Goal: Task Accomplishment & Management: Manage account settings

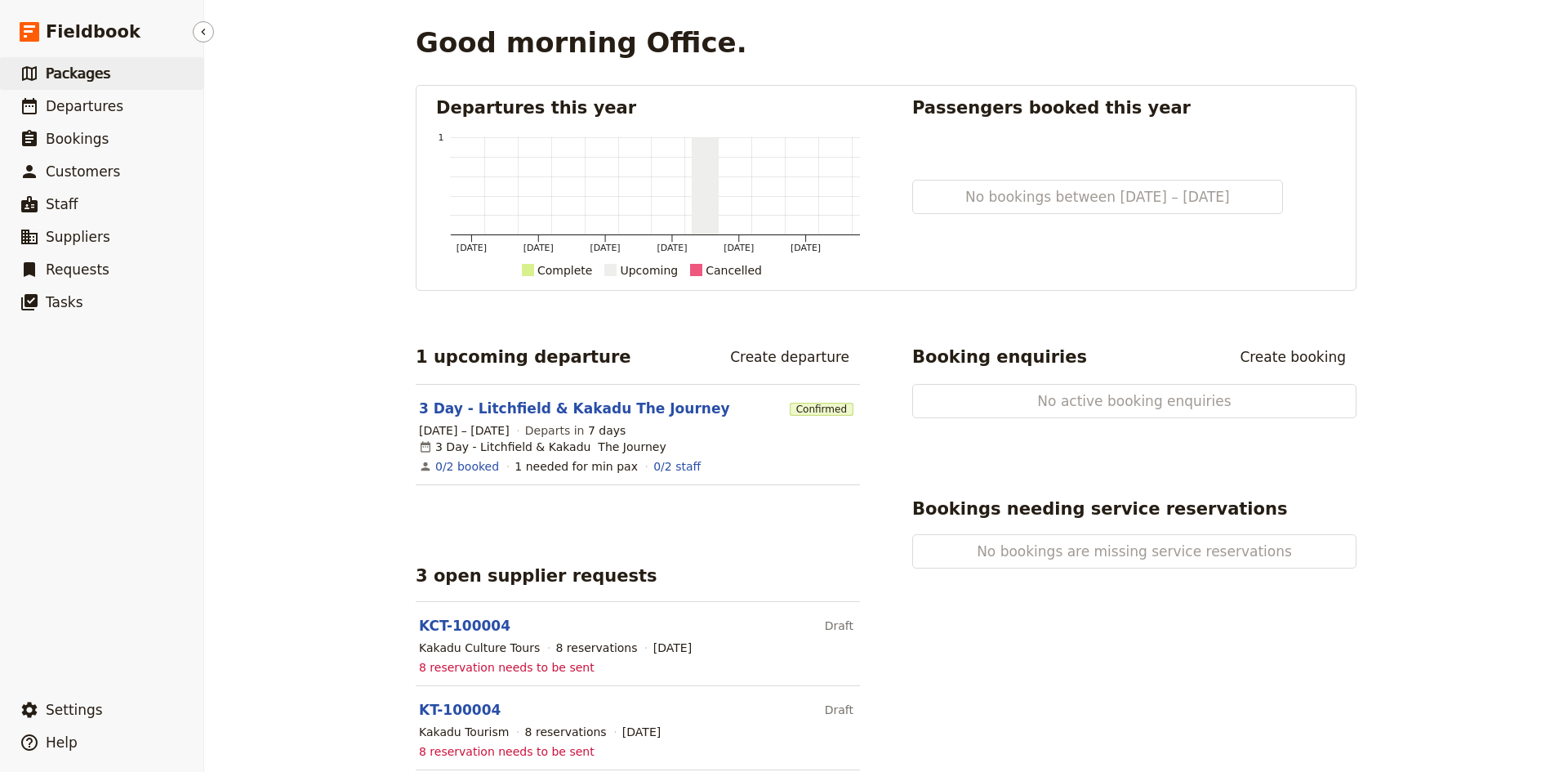
click at [87, 75] on span "Packages" at bounding box center [78, 73] width 64 height 16
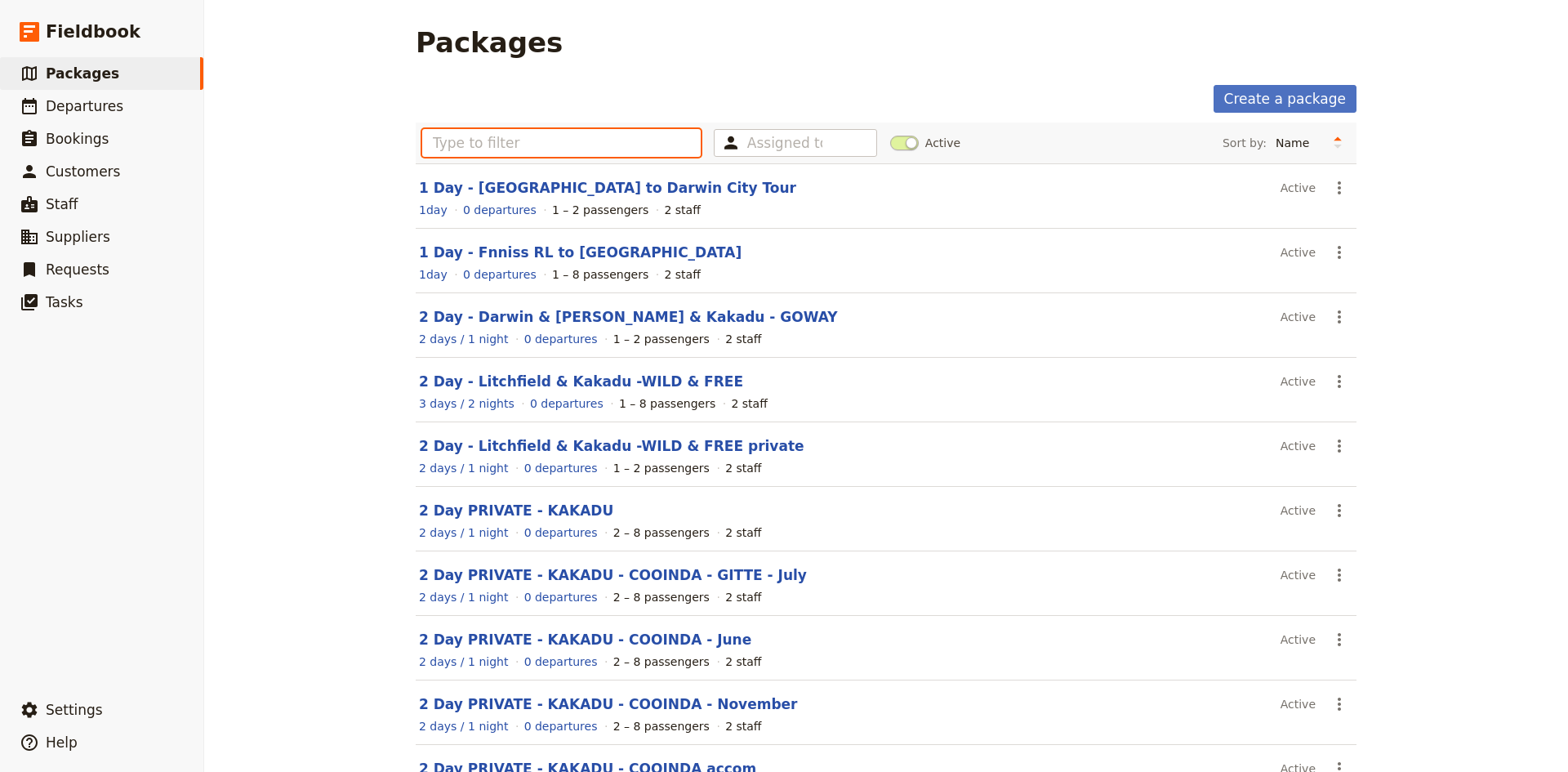
click at [539, 144] on input "text" at bounding box center [561, 143] width 278 height 28
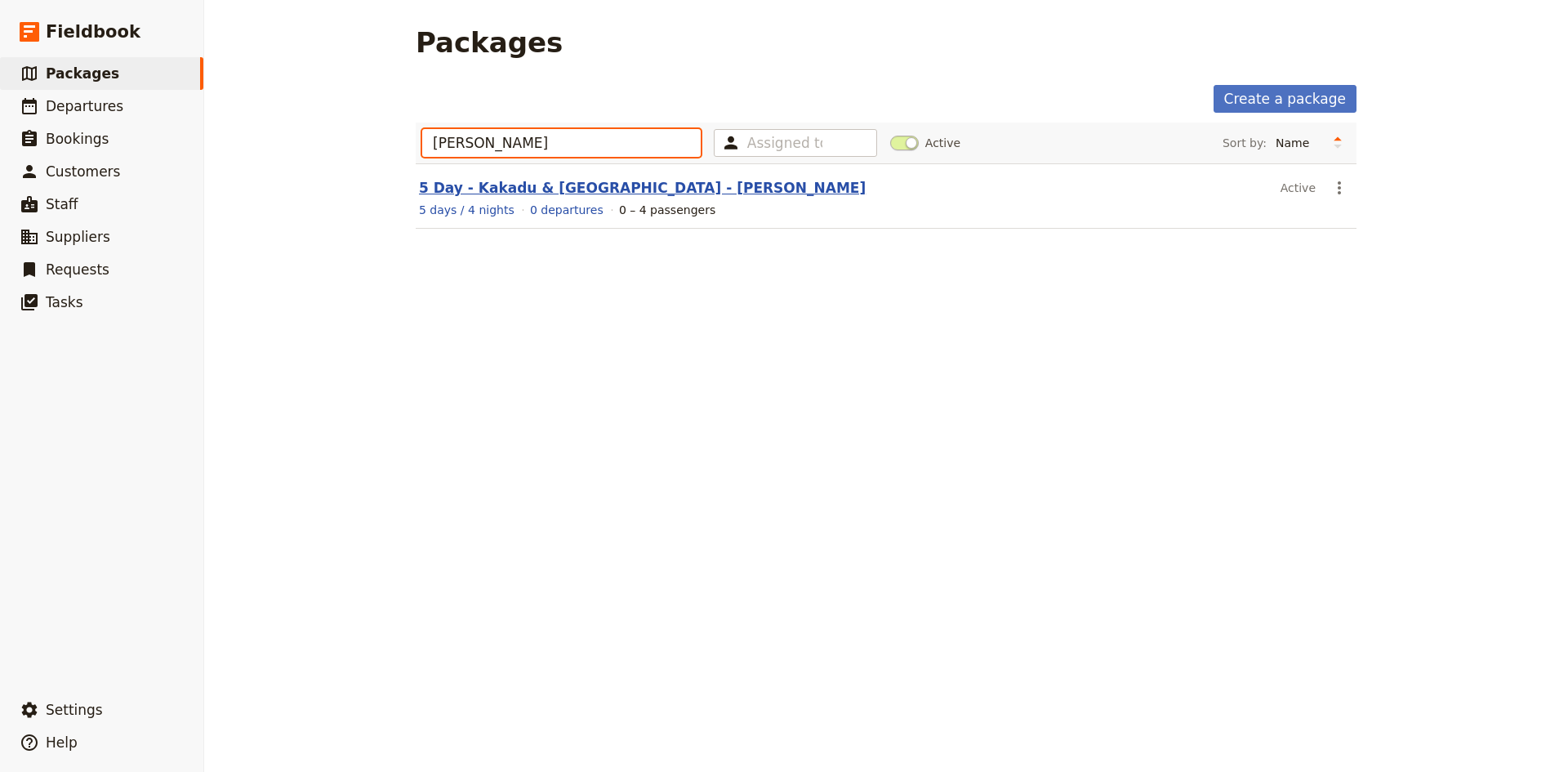
type input "james"
click at [527, 186] on link "5 Day - Kakadu & Arnhem - James" at bounding box center [642, 187] width 447 height 16
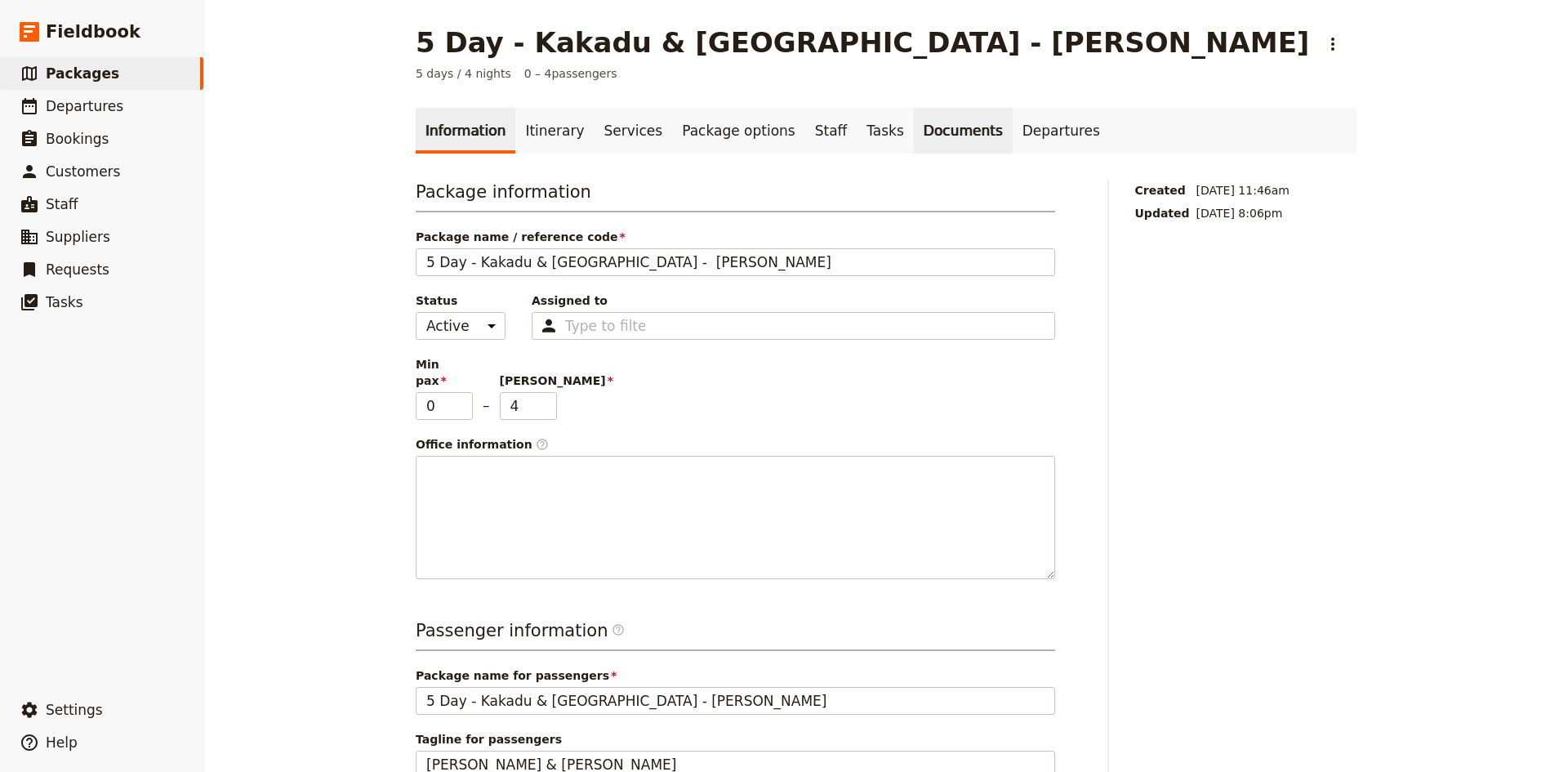
click at [913, 129] on link "Documents" at bounding box center [962, 130] width 99 height 46
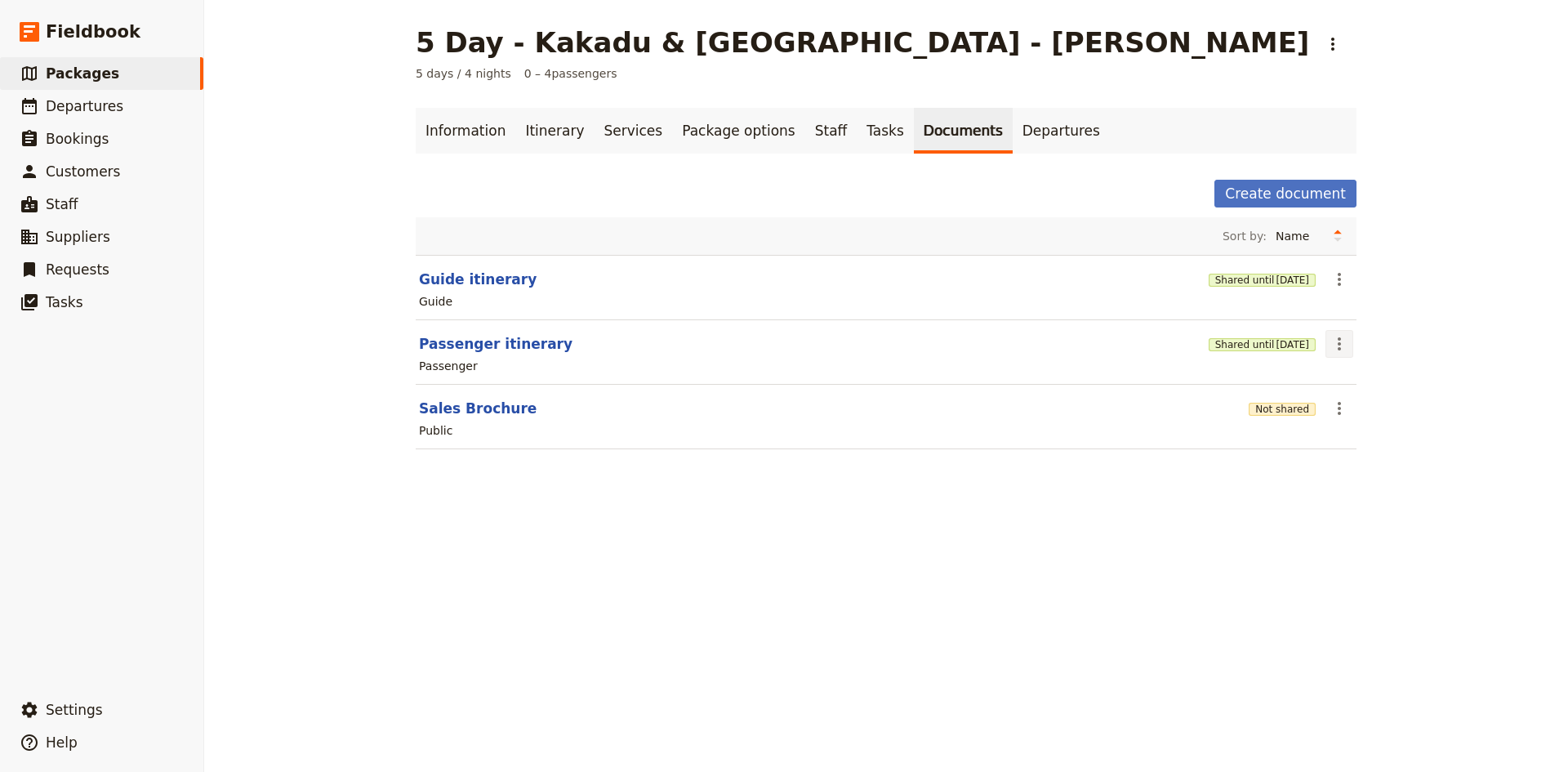
click at [1337, 340] on icon "Actions" at bounding box center [1339, 343] width 19 height 19
click at [1339, 380] on span "Share" at bounding box center [1347, 380] width 33 height 16
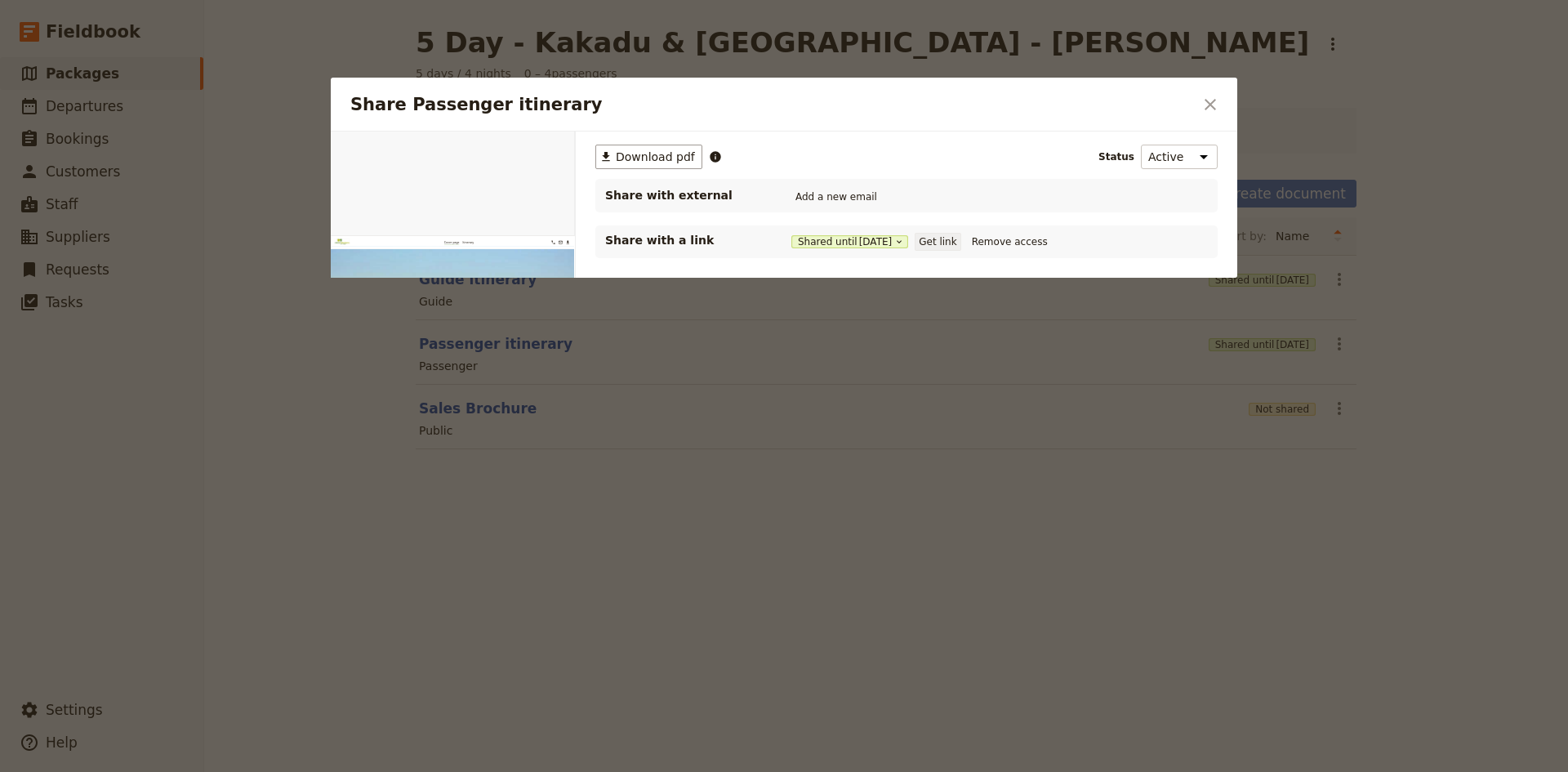
click at [949, 242] on button "Get link" at bounding box center [937, 242] width 46 height 18
click at [1215, 104] on icon "Close dialog" at bounding box center [1210, 105] width 19 height 19
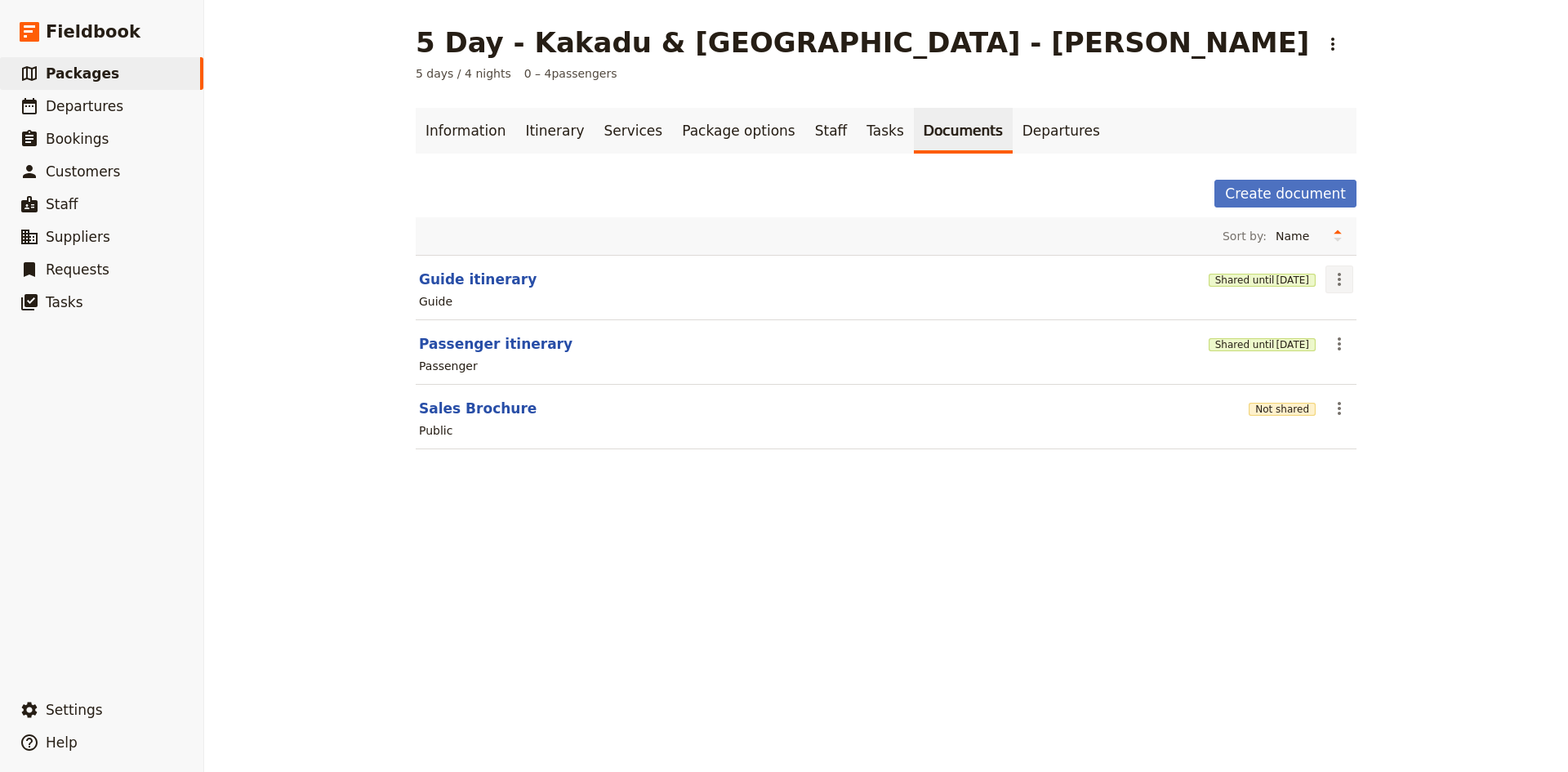
click at [1337, 278] on icon "Actions" at bounding box center [1338, 280] width 3 height 13
click at [1348, 308] on span "Share" at bounding box center [1347, 315] width 33 height 16
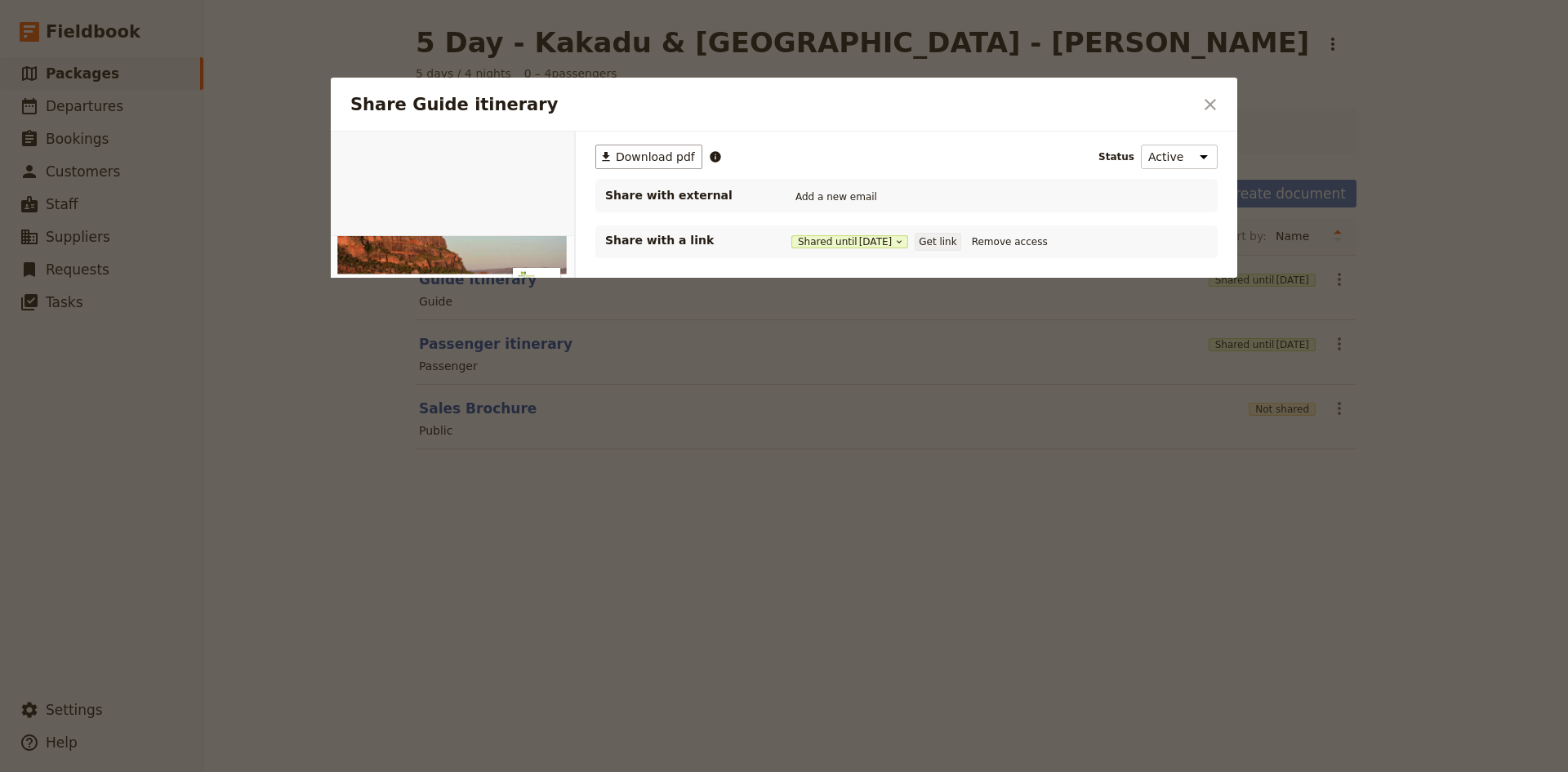
click at [960, 233] on button "Get link" at bounding box center [937, 242] width 46 height 18
click at [1210, 104] on icon "Close dialog" at bounding box center [1211, 105] width 12 height 12
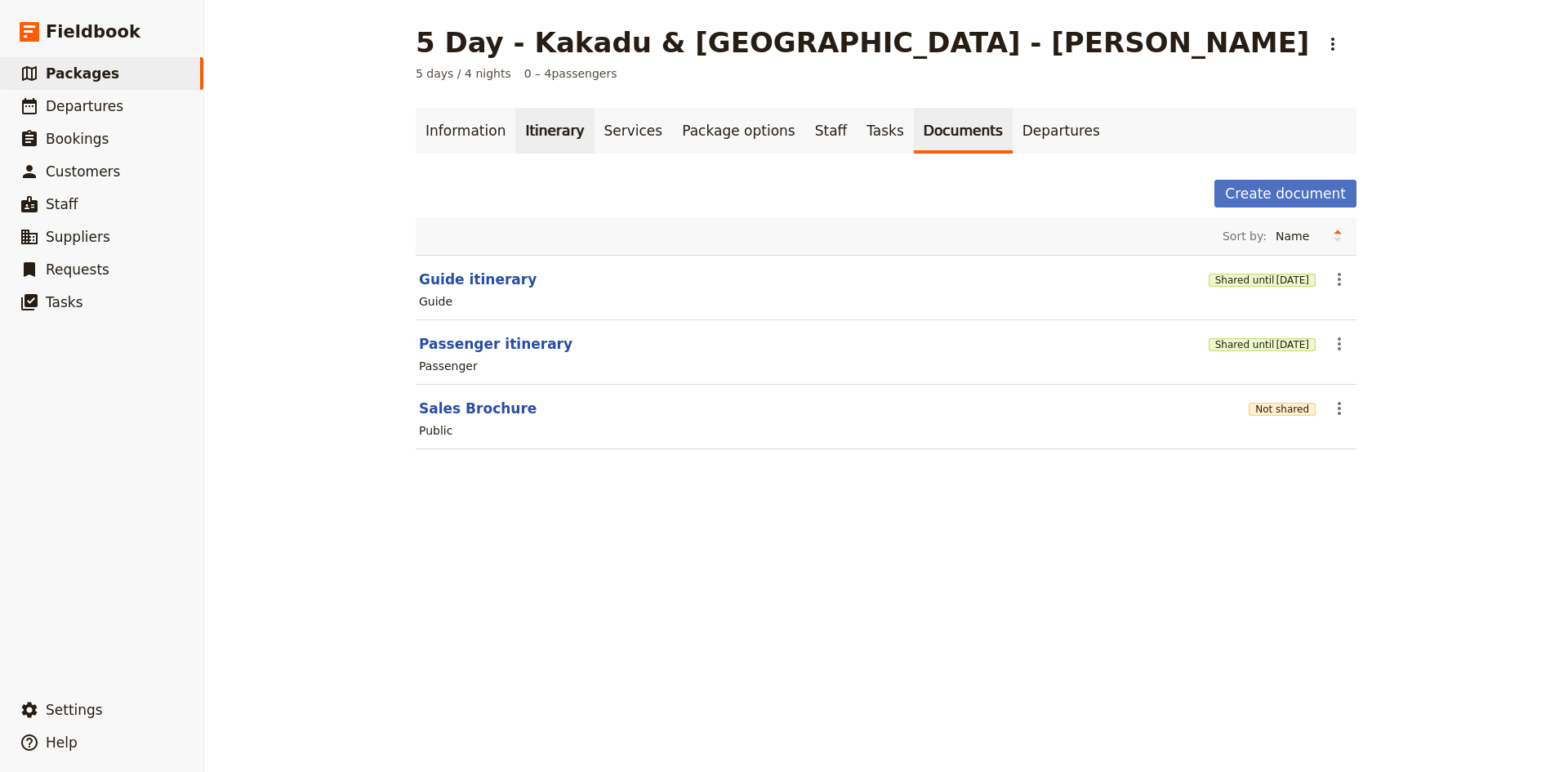
click at [540, 128] on link "Itinerary" at bounding box center [555, 130] width 79 height 46
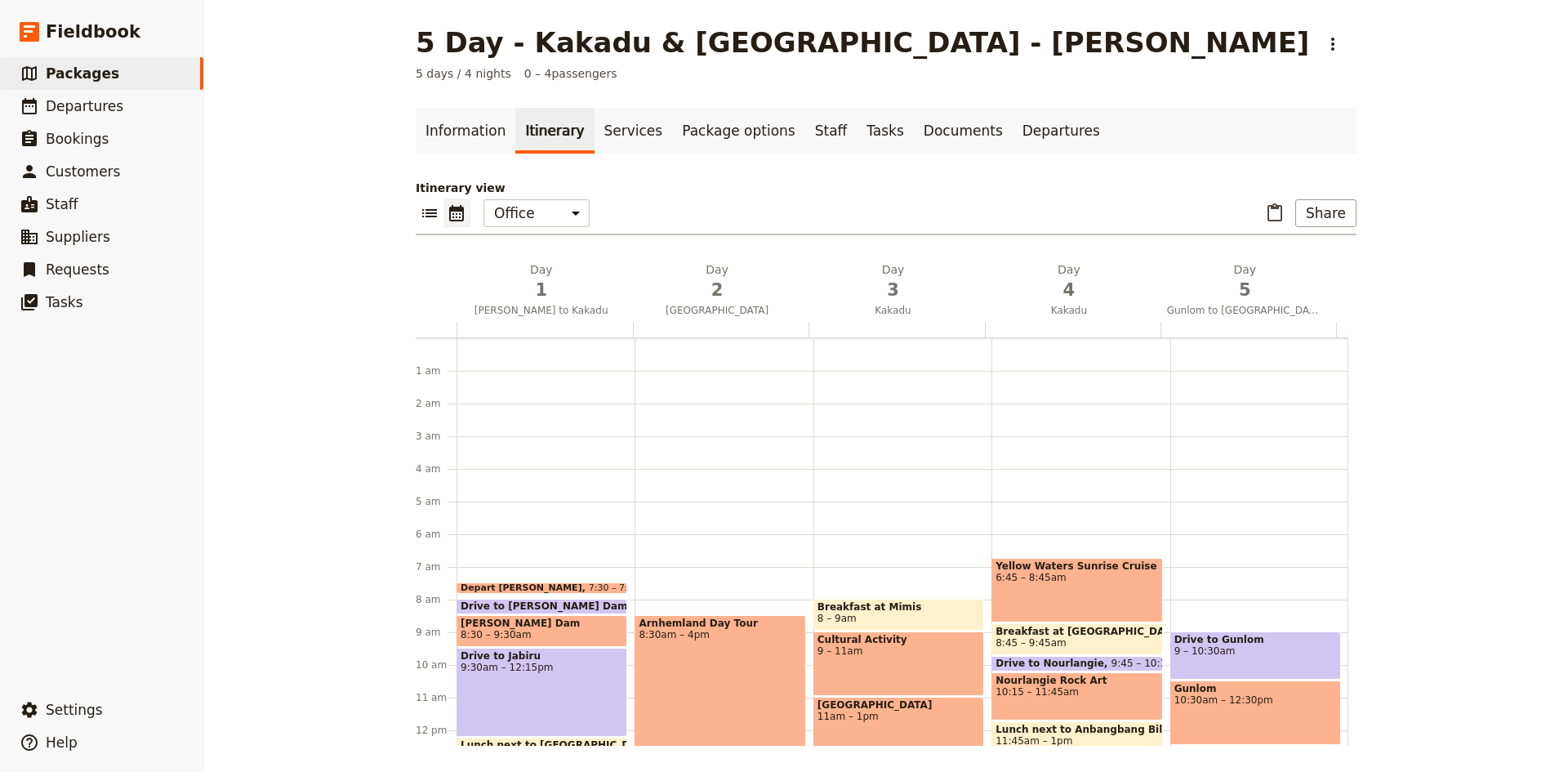
scroll to position [204, 0]
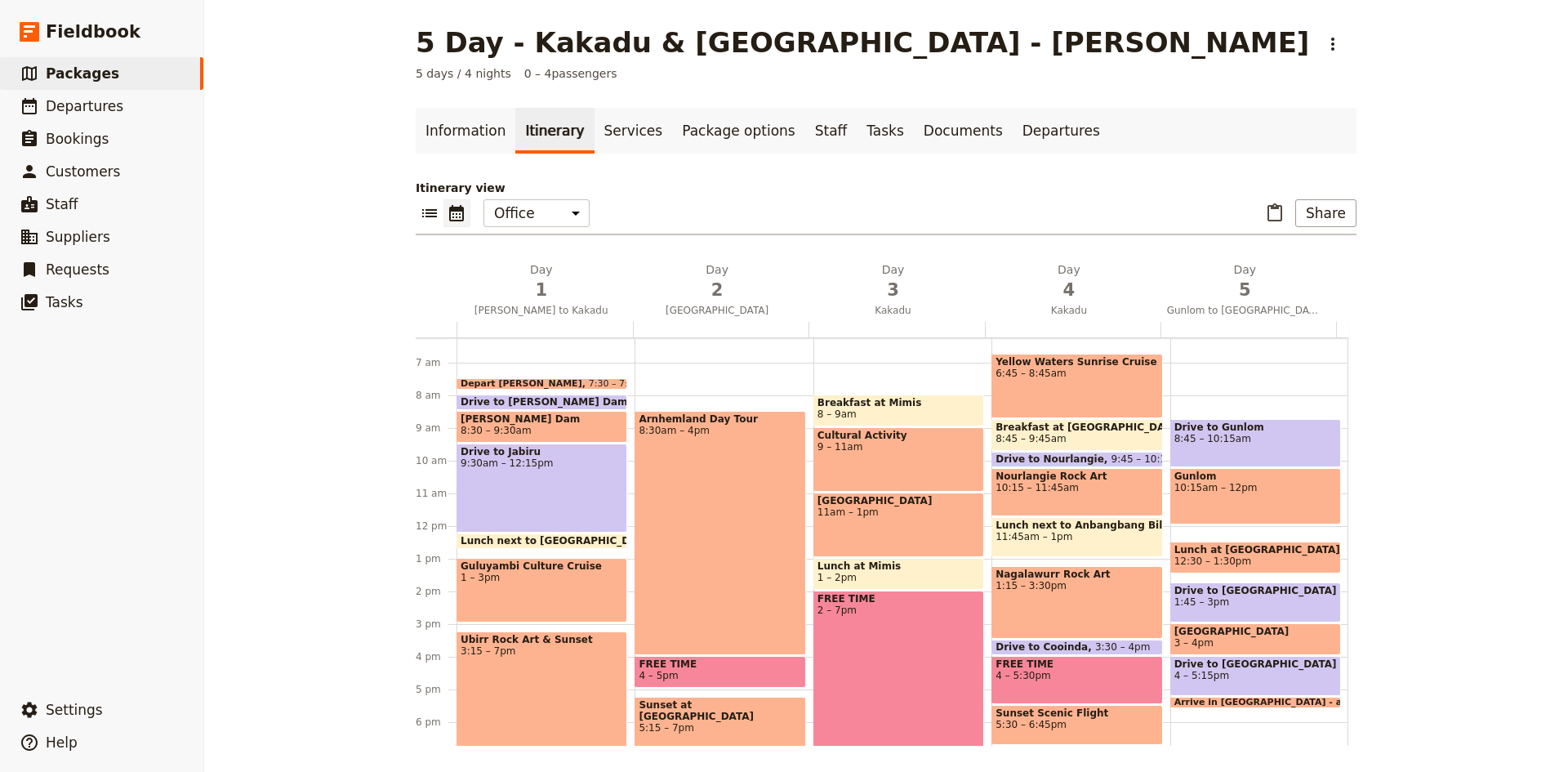
click at [1215, 597] on span "1:45 – 3pm" at bounding box center [1256, 602] width 163 height 12
select select "5"
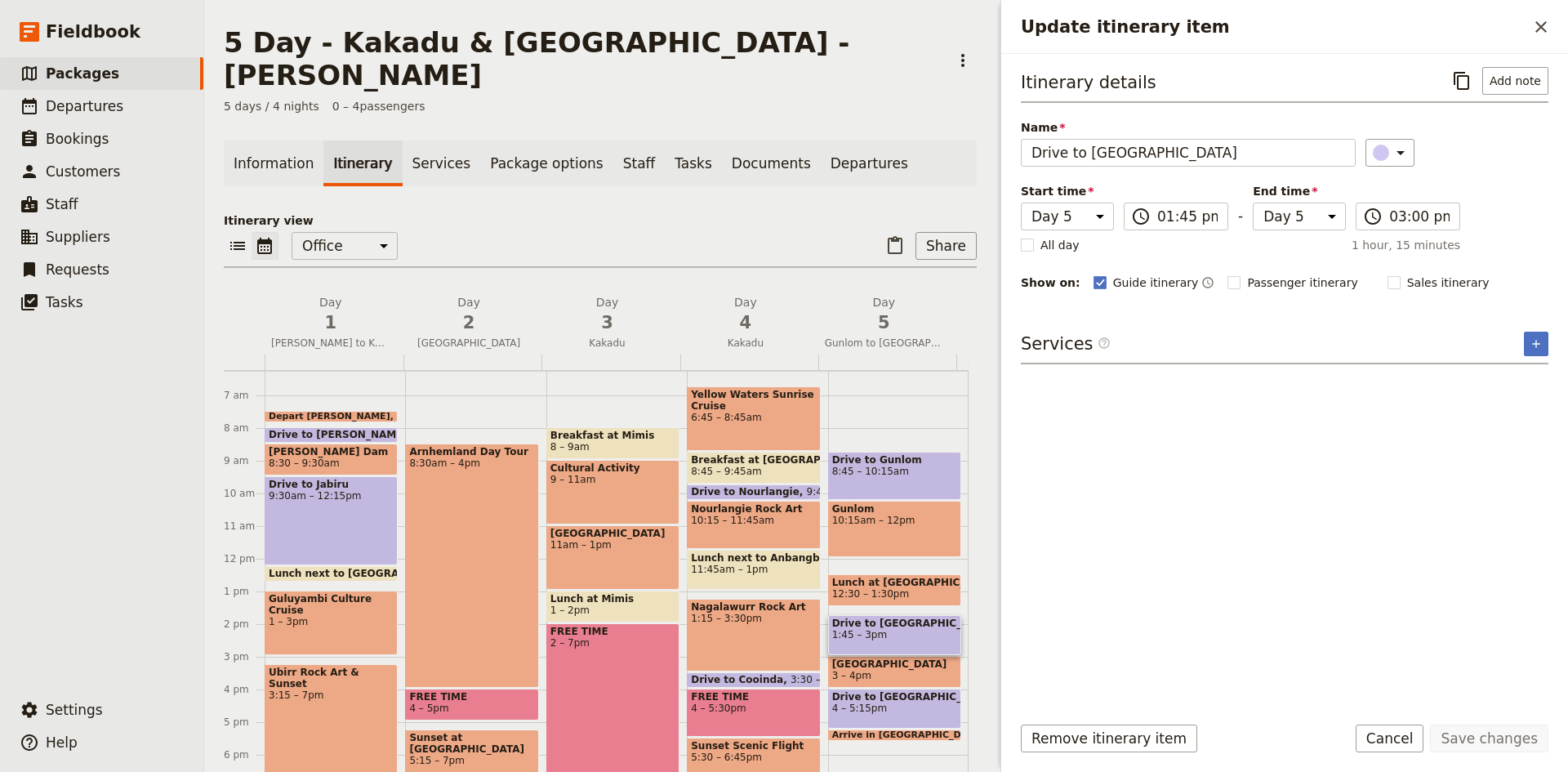
click at [1541, 25] on icon "Close drawer" at bounding box center [1540, 27] width 19 height 19
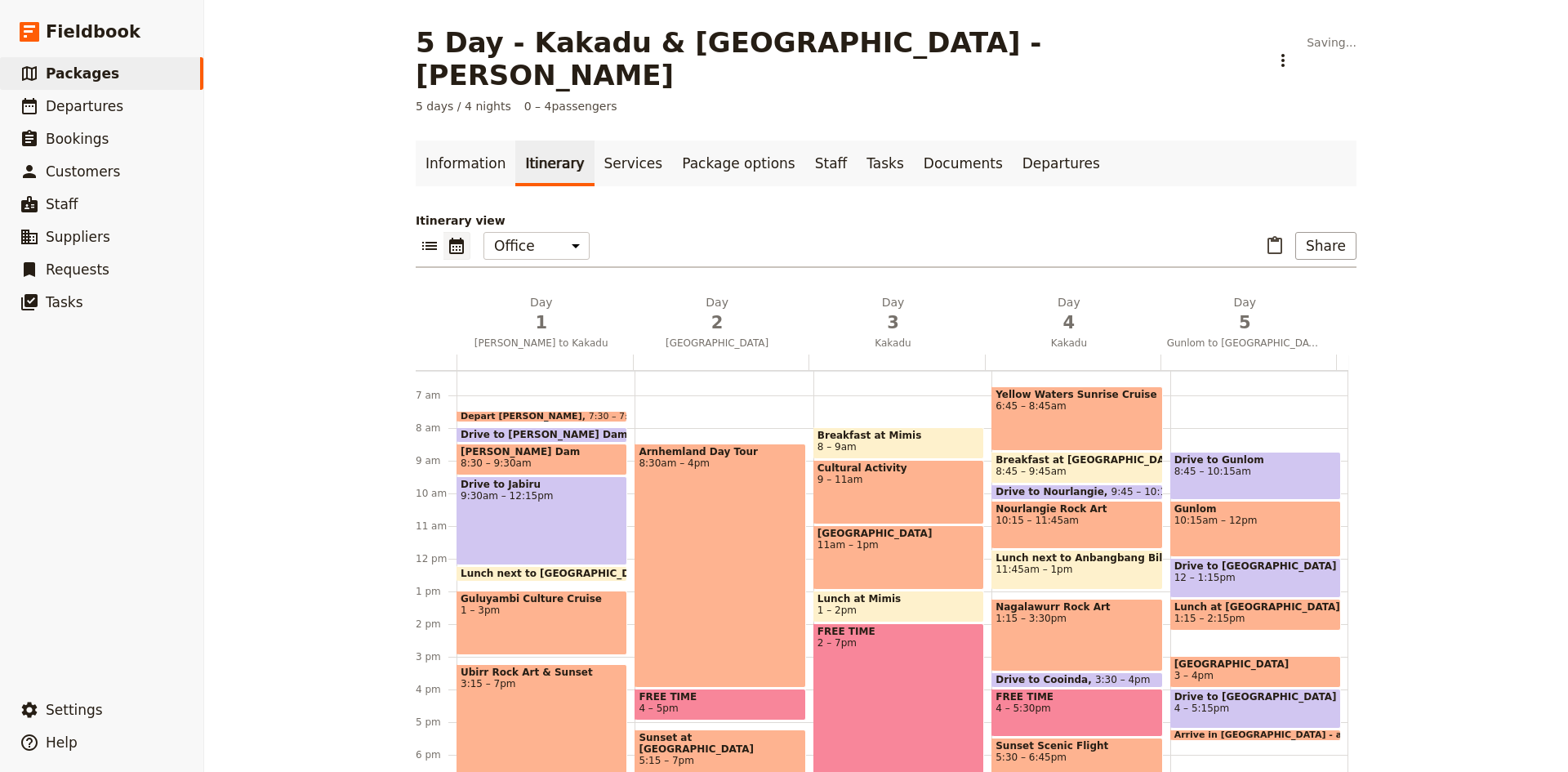
click at [1190, 572] on span "12 – 1:15pm" at bounding box center [1256, 577] width 163 height 12
select select "5"
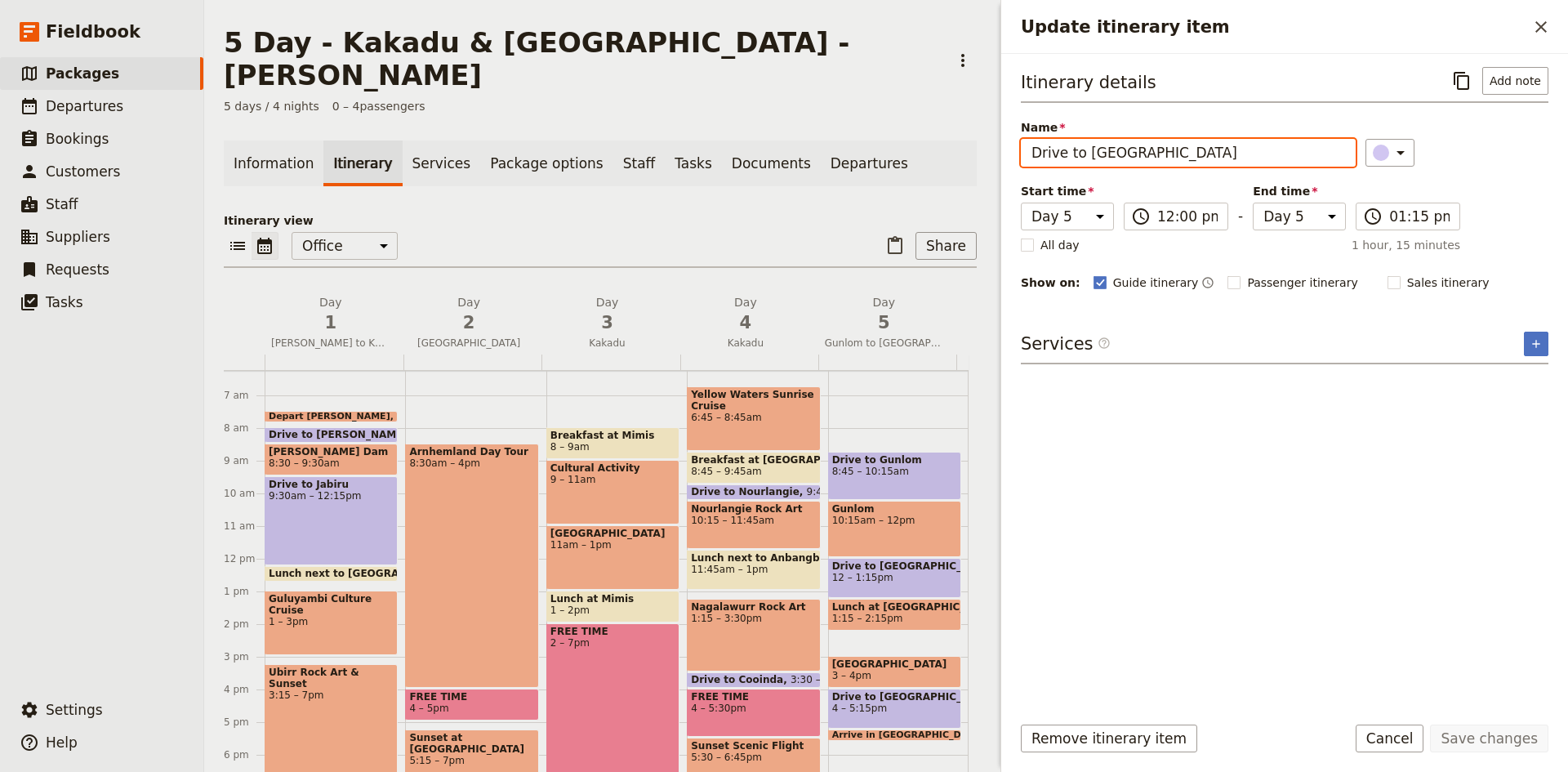
click at [1184, 147] on input "Drive to Adelaide River" at bounding box center [1188, 152] width 334 height 28
type input "Drive to Pine Creek"
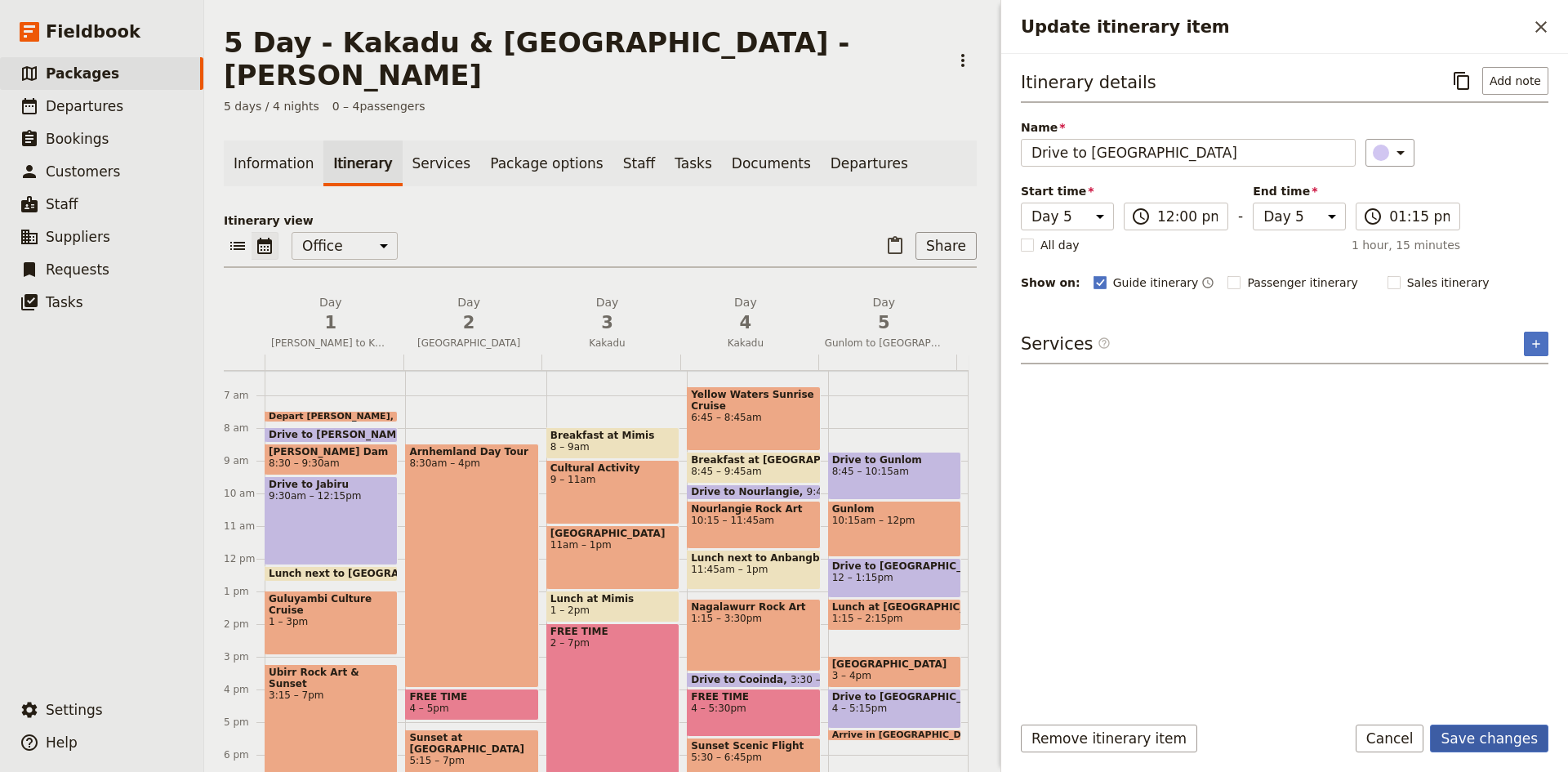
click at [1477, 742] on button "Save changes" at bounding box center [1489, 738] width 119 height 28
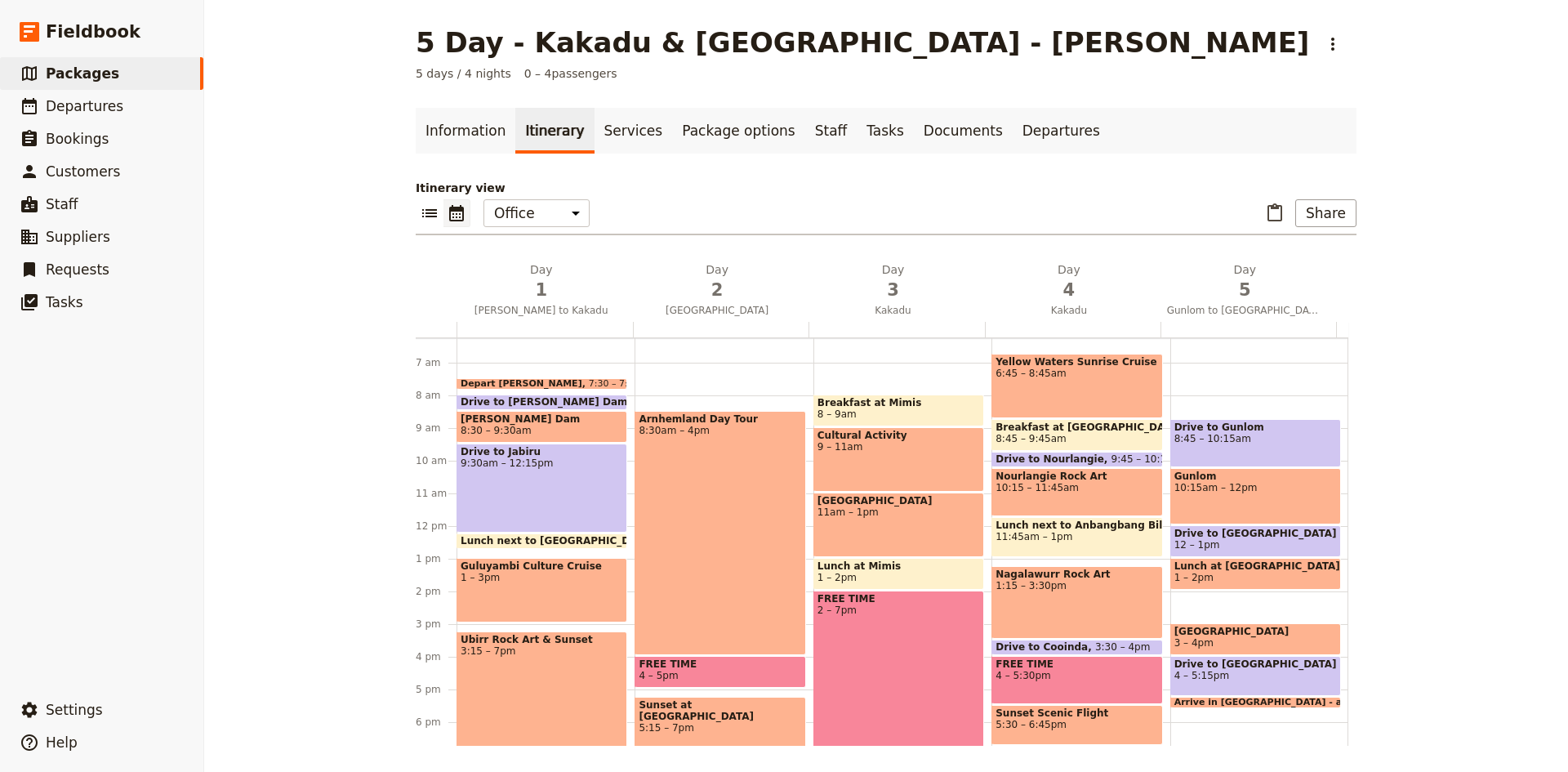
click at [1221, 564] on span "Lunch at Gunlom" at bounding box center [1256, 566] width 163 height 12
select select "5"
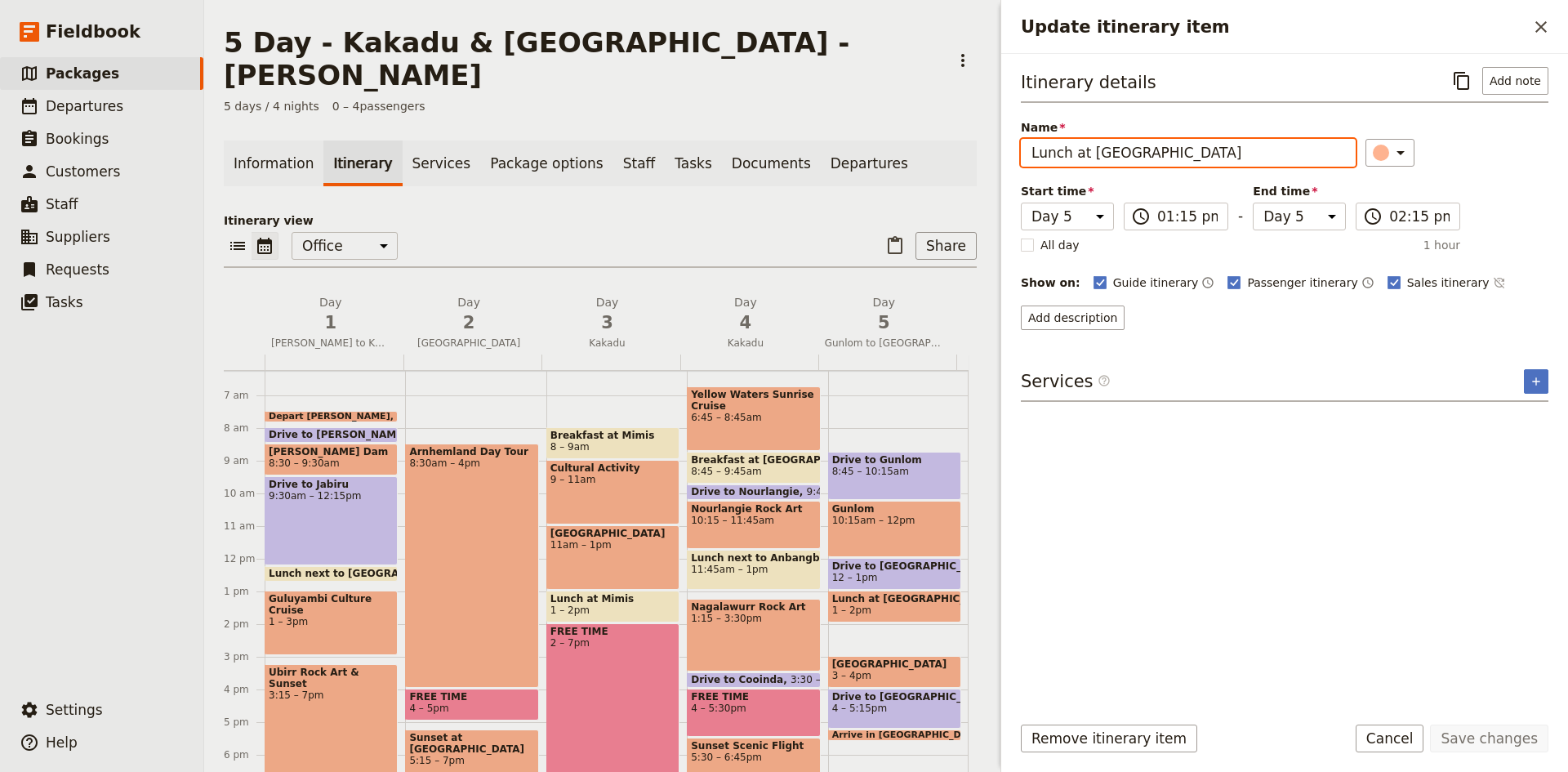
click at [1137, 152] on input "Lunch at Gunlom" at bounding box center [1188, 152] width 334 height 28
type input "Lunch at Pine Creek"
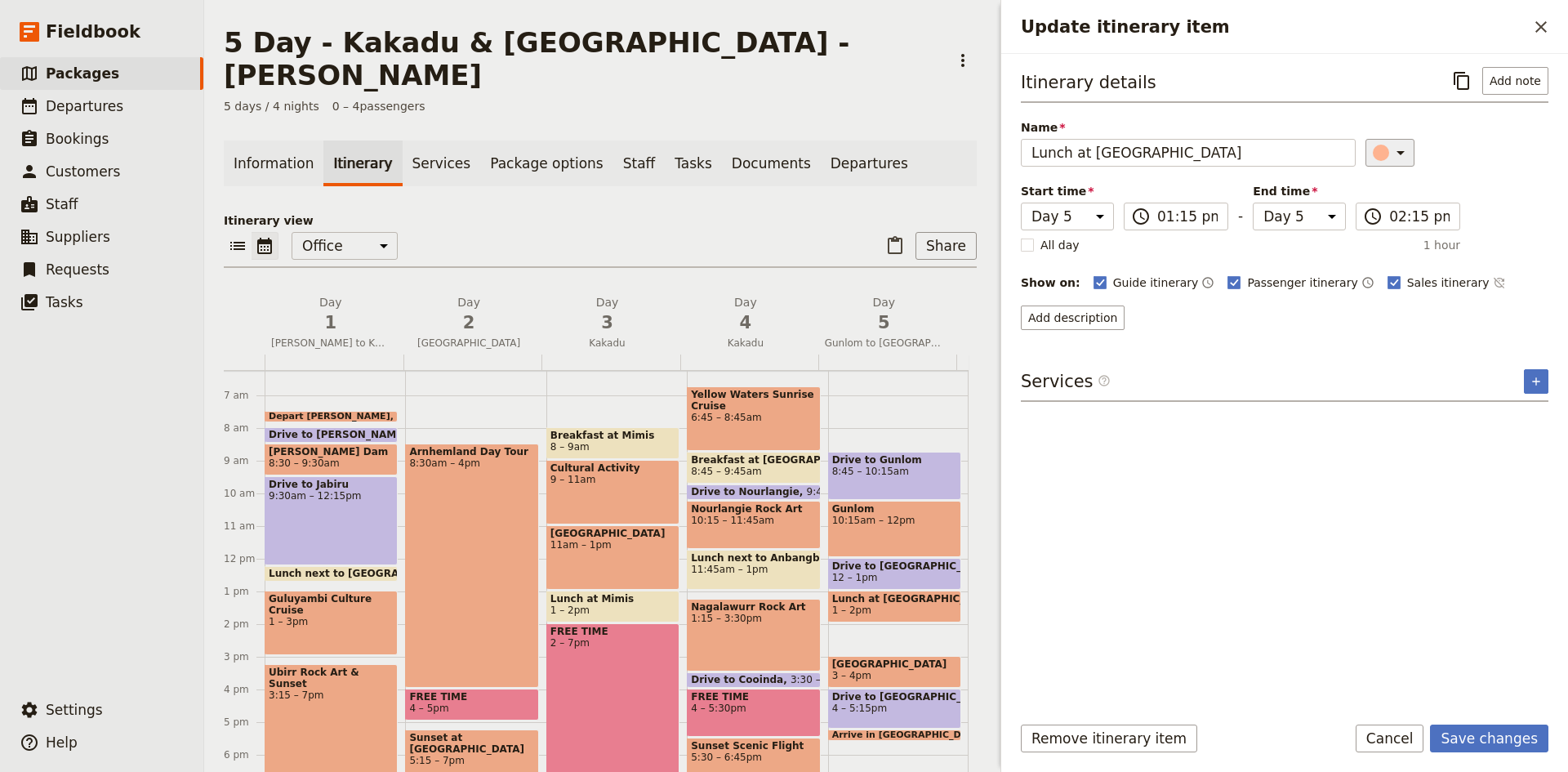
click at [1399, 155] on icon "Update itinerary item" at bounding box center [1400, 152] width 19 height 19
click at [1386, 187] on div "button" at bounding box center [1389, 187] width 16 height 16
click at [1475, 741] on button "Save changes" at bounding box center [1489, 738] width 119 height 28
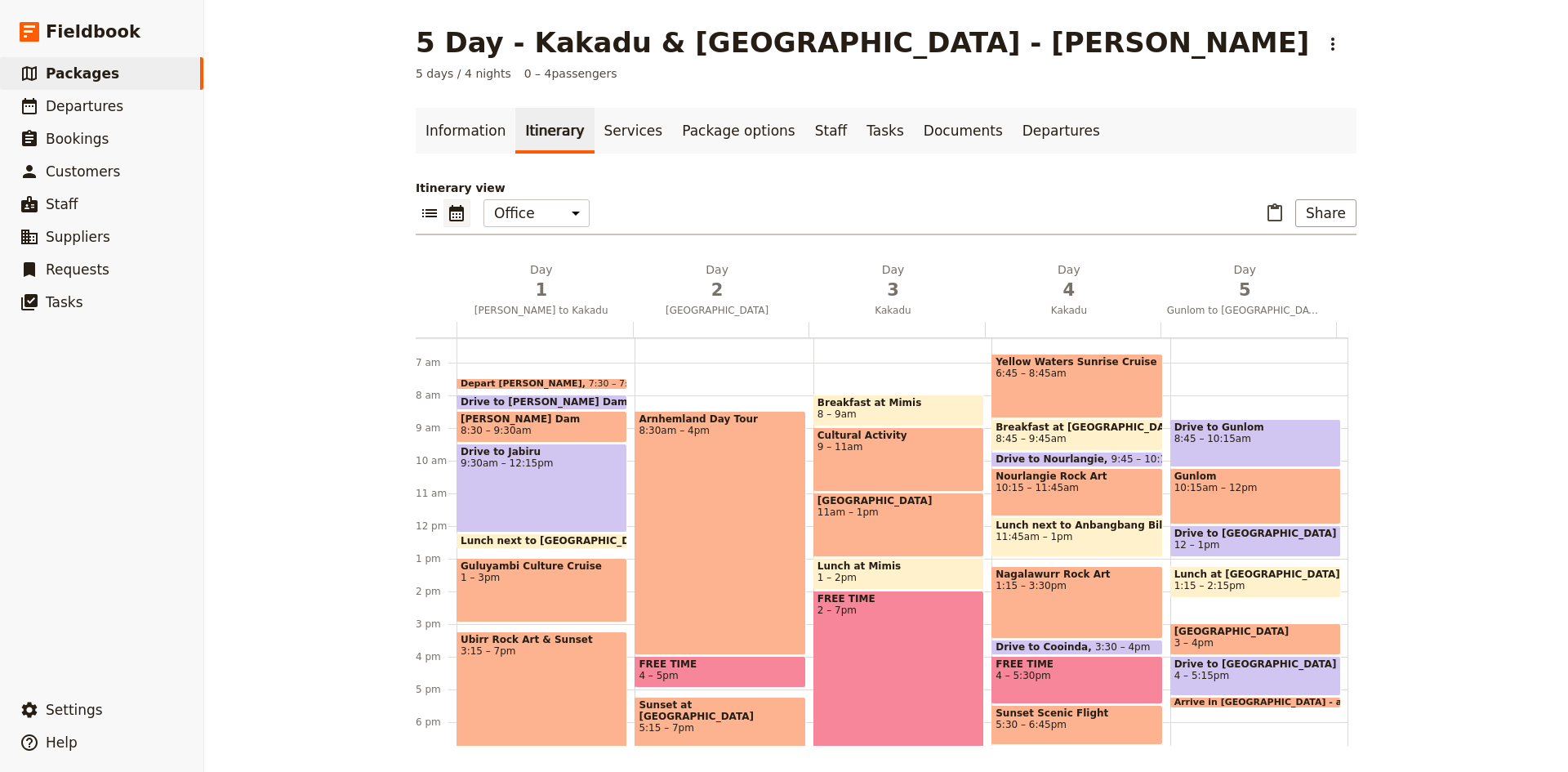
click at [1188, 597] on div "Lunch at Pine Creek 1:15 – 2:15pm" at bounding box center [1256, 581] width 171 height 32
select select "5"
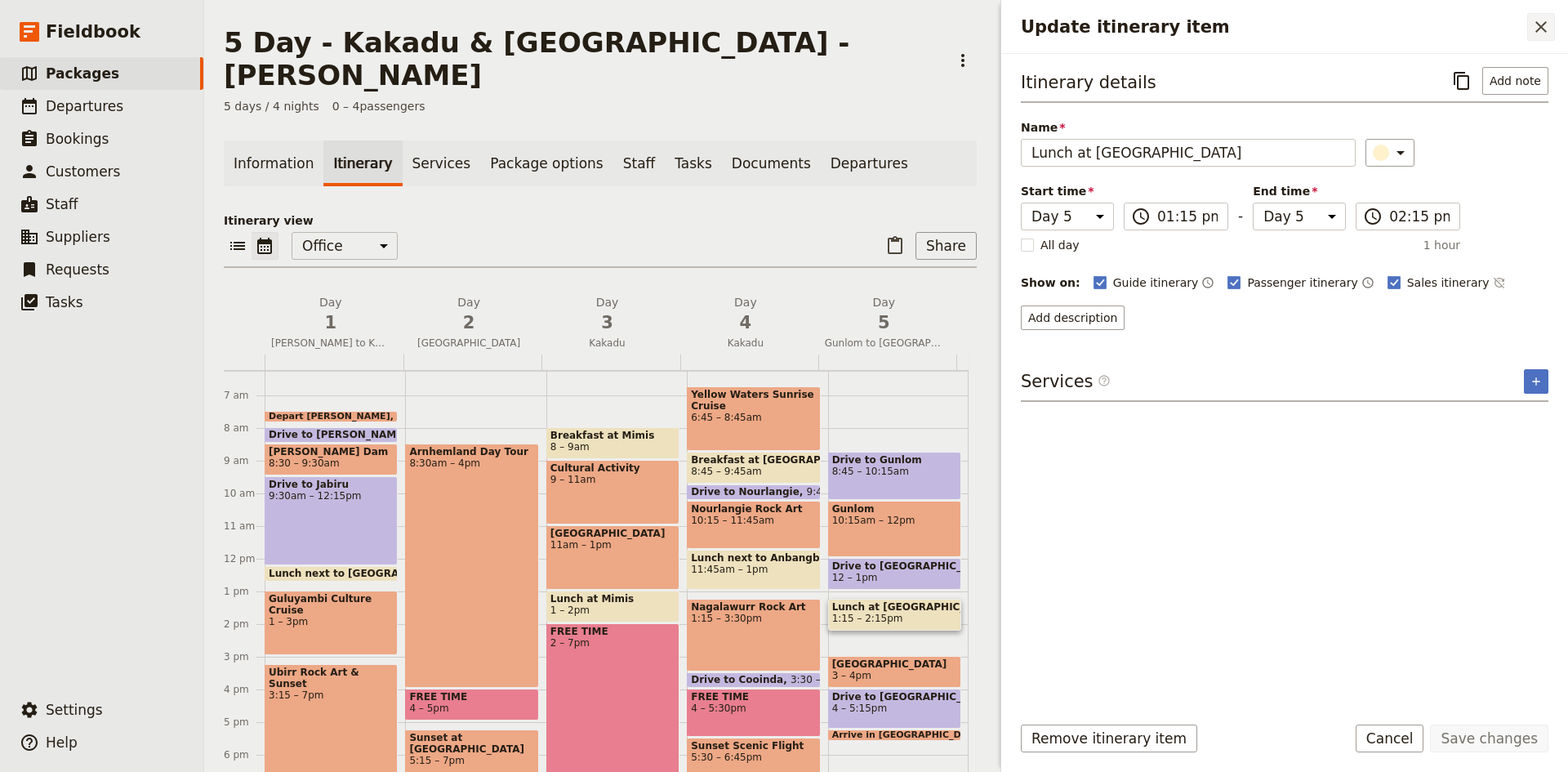
click at [1536, 29] on icon "Close drawer" at bounding box center [1540, 27] width 19 height 19
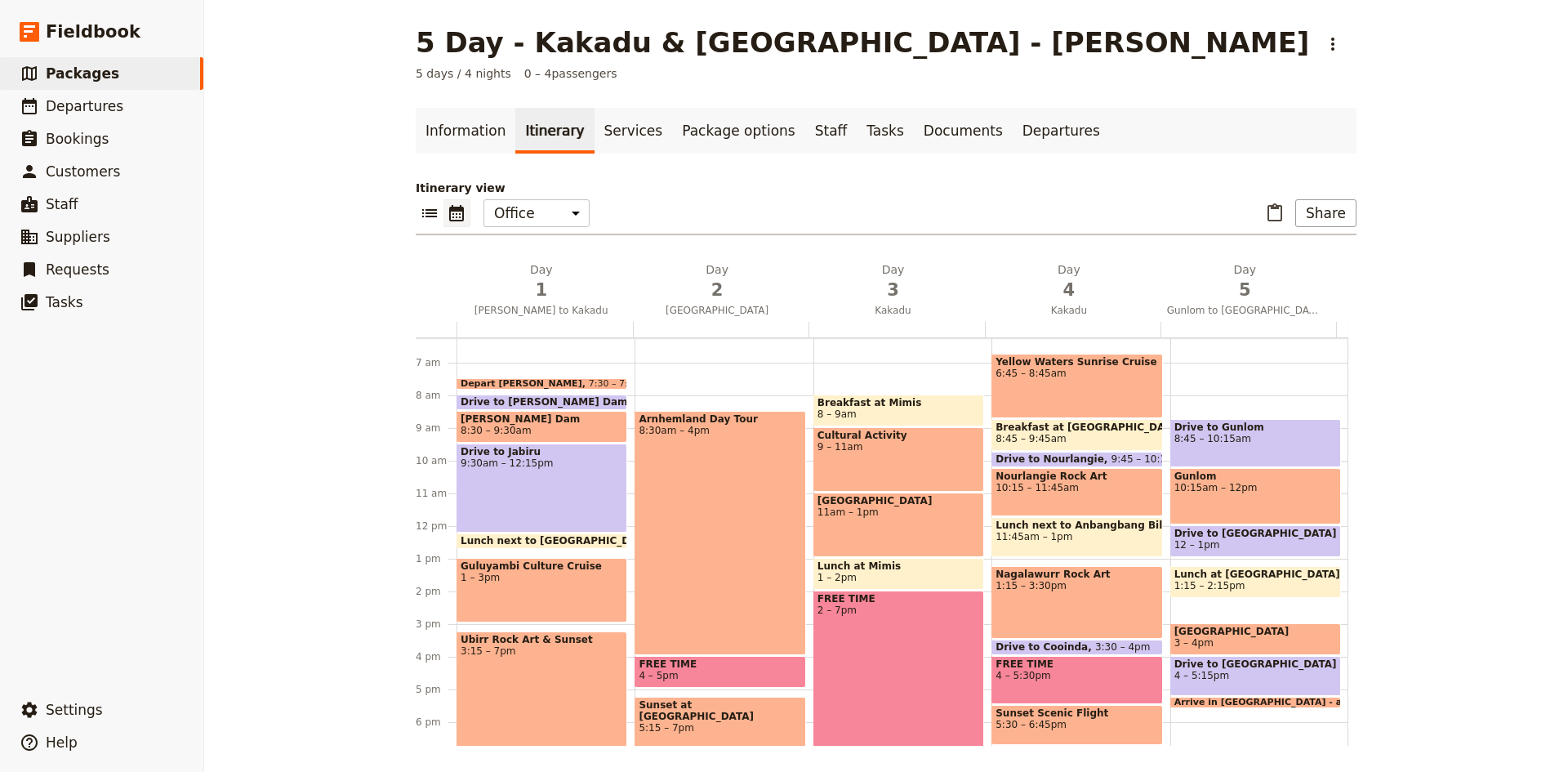
click at [1205, 615] on div "Drive to Gunlom 8:45 – 10:15am Gunlom 10:15am – 12pm Drive to Pine Creek 12 – 1…" at bounding box center [1259, 526] width 178 height 784
select select "5"
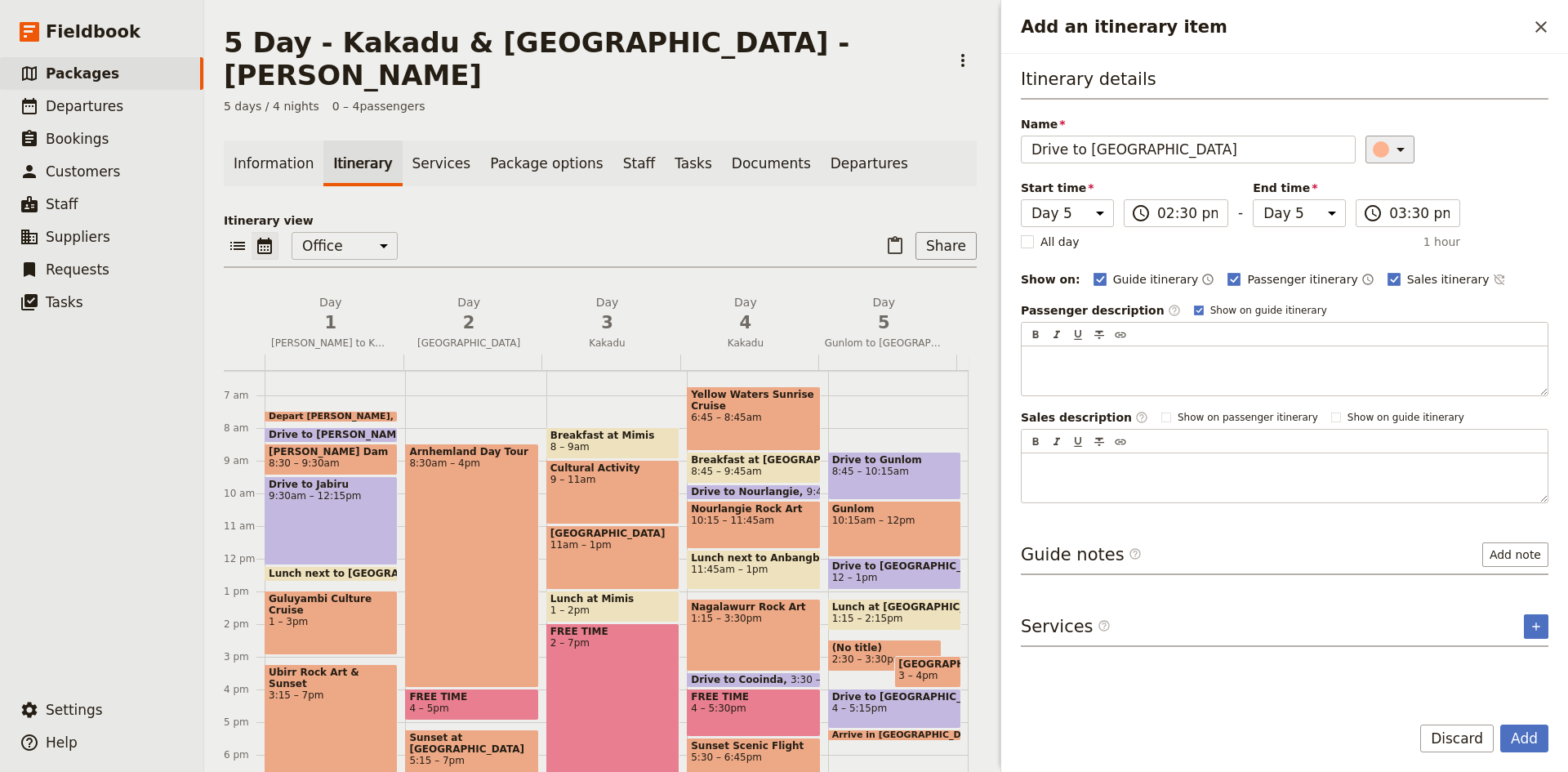
type input "Drive to Adelaide River"
click at [1396, 152] on icon "Add an itinerary item" at bounding box center [1400, 150] width 9 height 4
click at [1394, 221] on div "button" at bounding box center [1389, 222] width 16 height 16
click at [1534, 732] on button "Add" at bounding box center [1524, 738] width 48 height 28
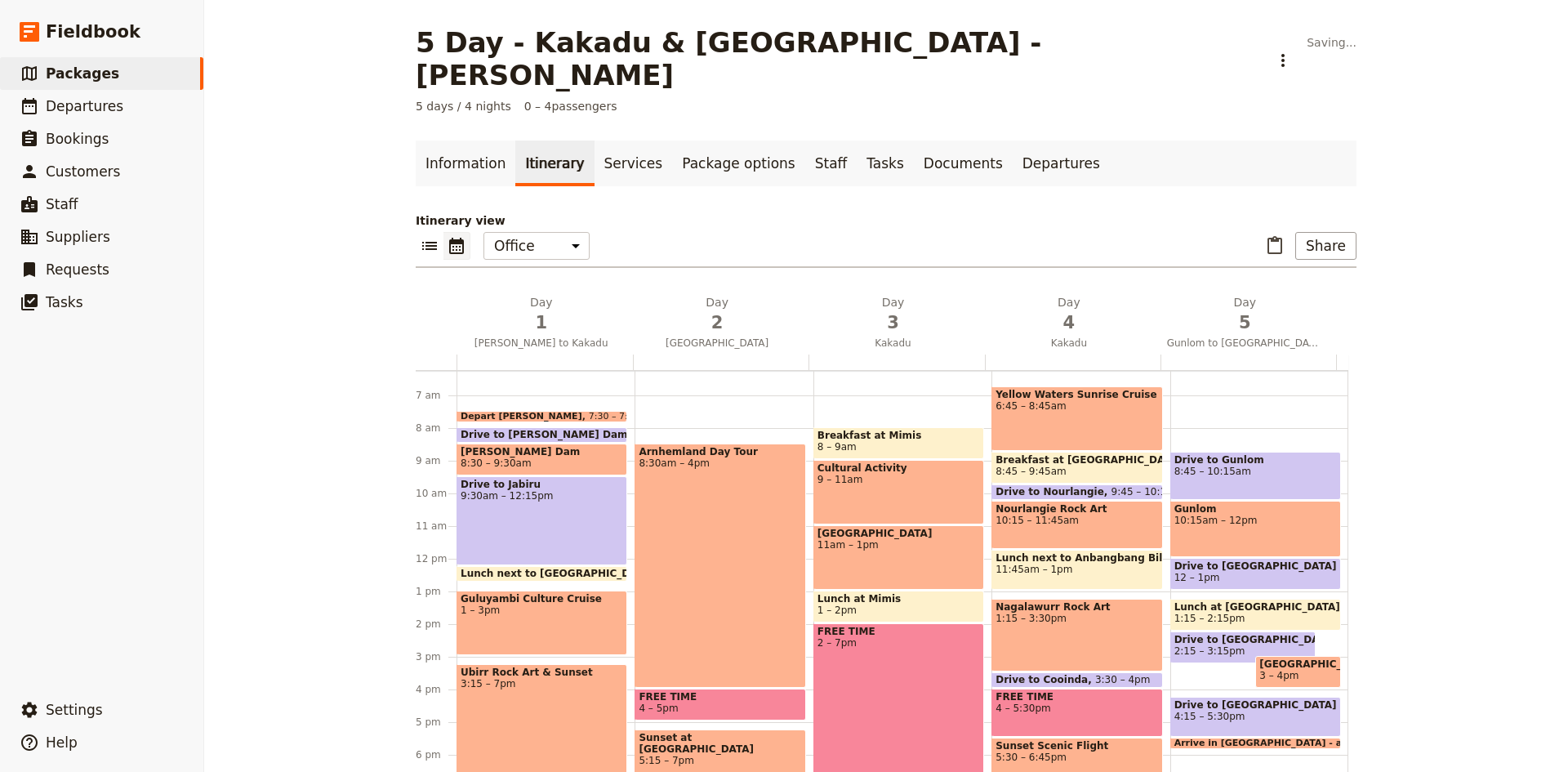
drag, startPoint x: 1237, startPoint y: 642, endPoint x: 1207, endPoint y: 646, distance: 30.3
click at [1207, 646] on div "Drive to Gunlom 8:45 – 10:15am Gunlom 10:15am – 12pm Drive to Pine Creek 12 – 1…" at bounding box center [1259, 559] width 178 height 784
select select "5"
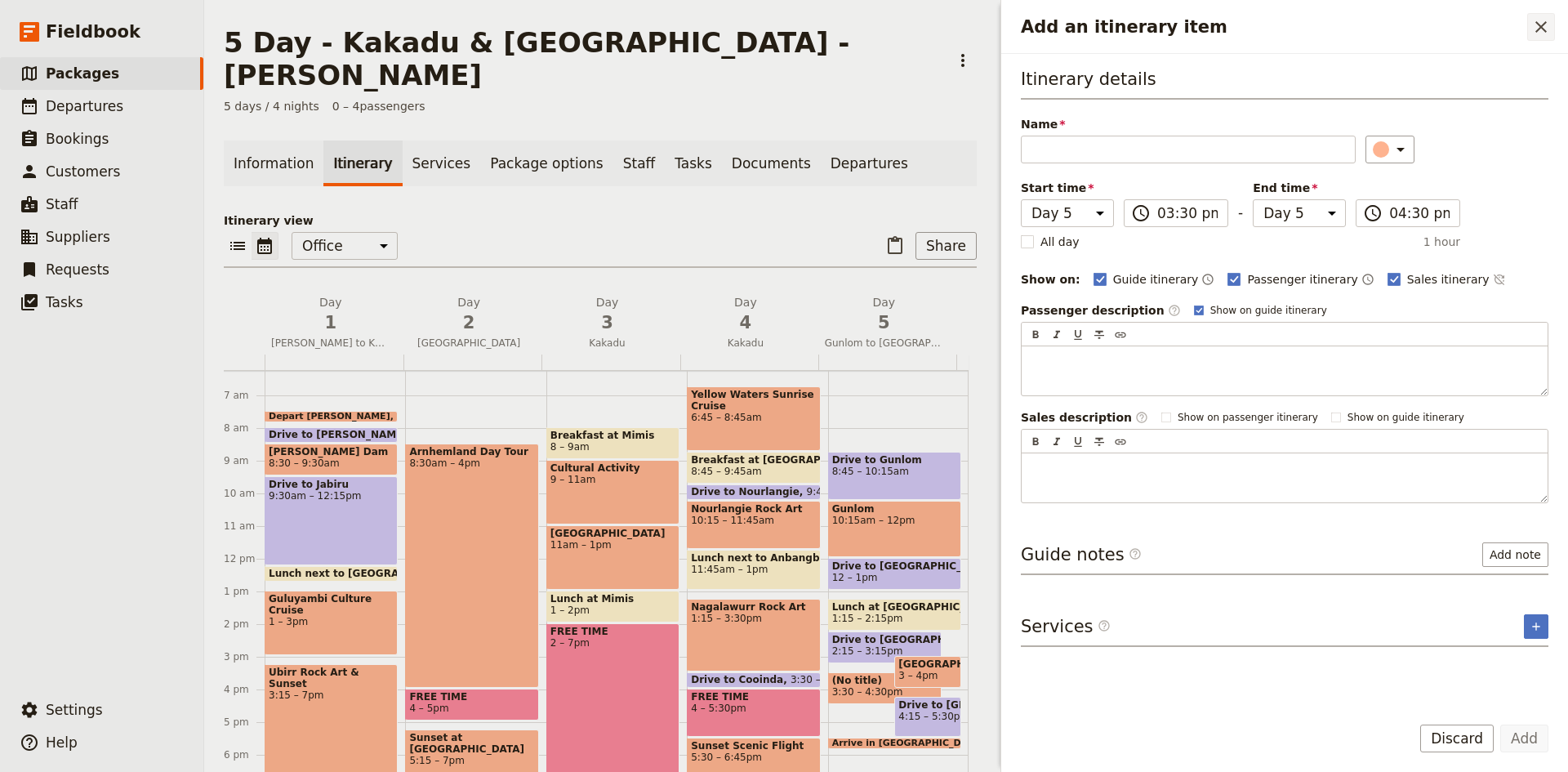
click at [1543, 28] on icon "Close drawer" at bounding box center [1540, 27] width 19 height 19
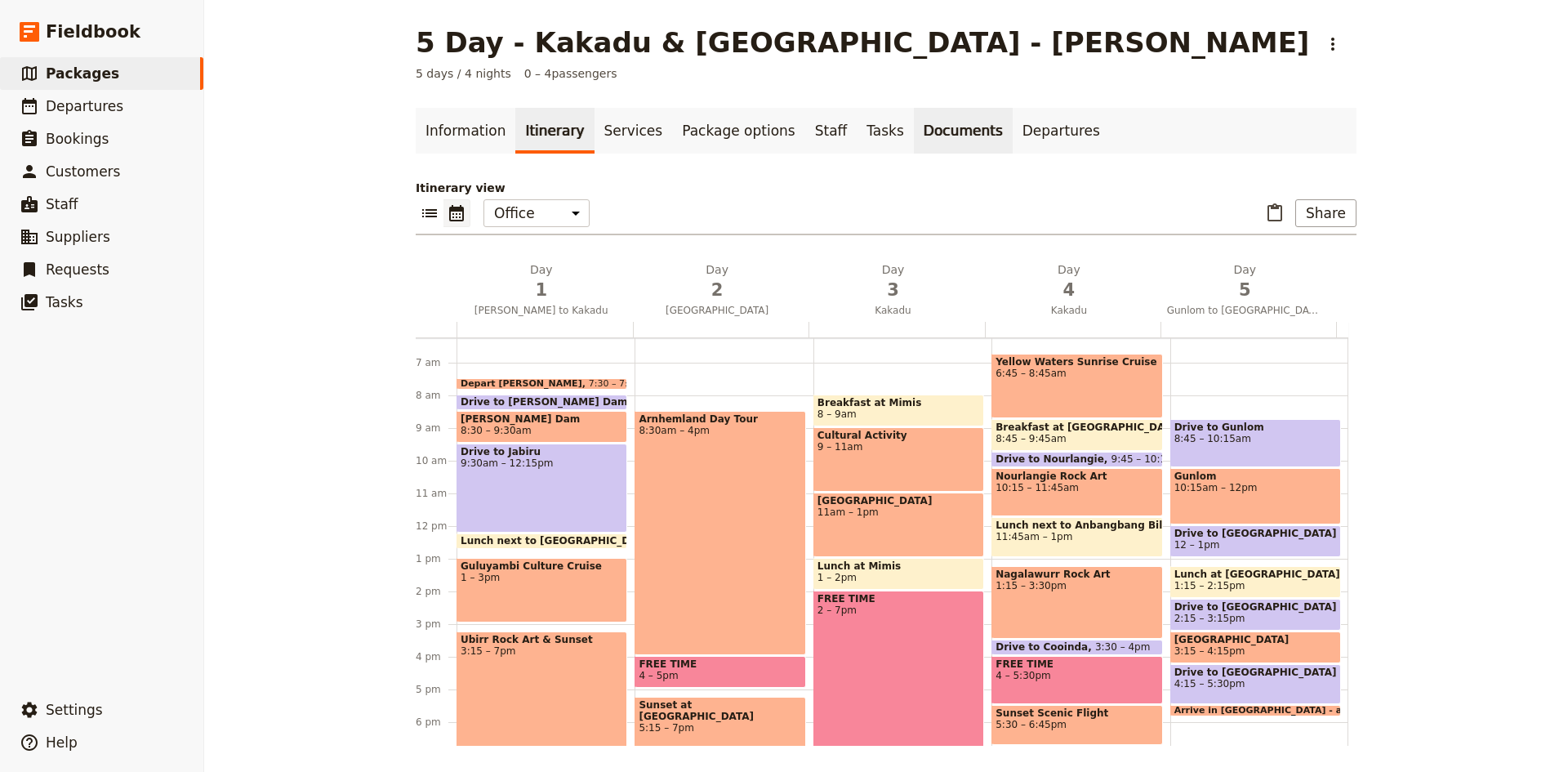
click at [914, 134] on link "Documents" at bounding box center [962, 130] width 99 height 46
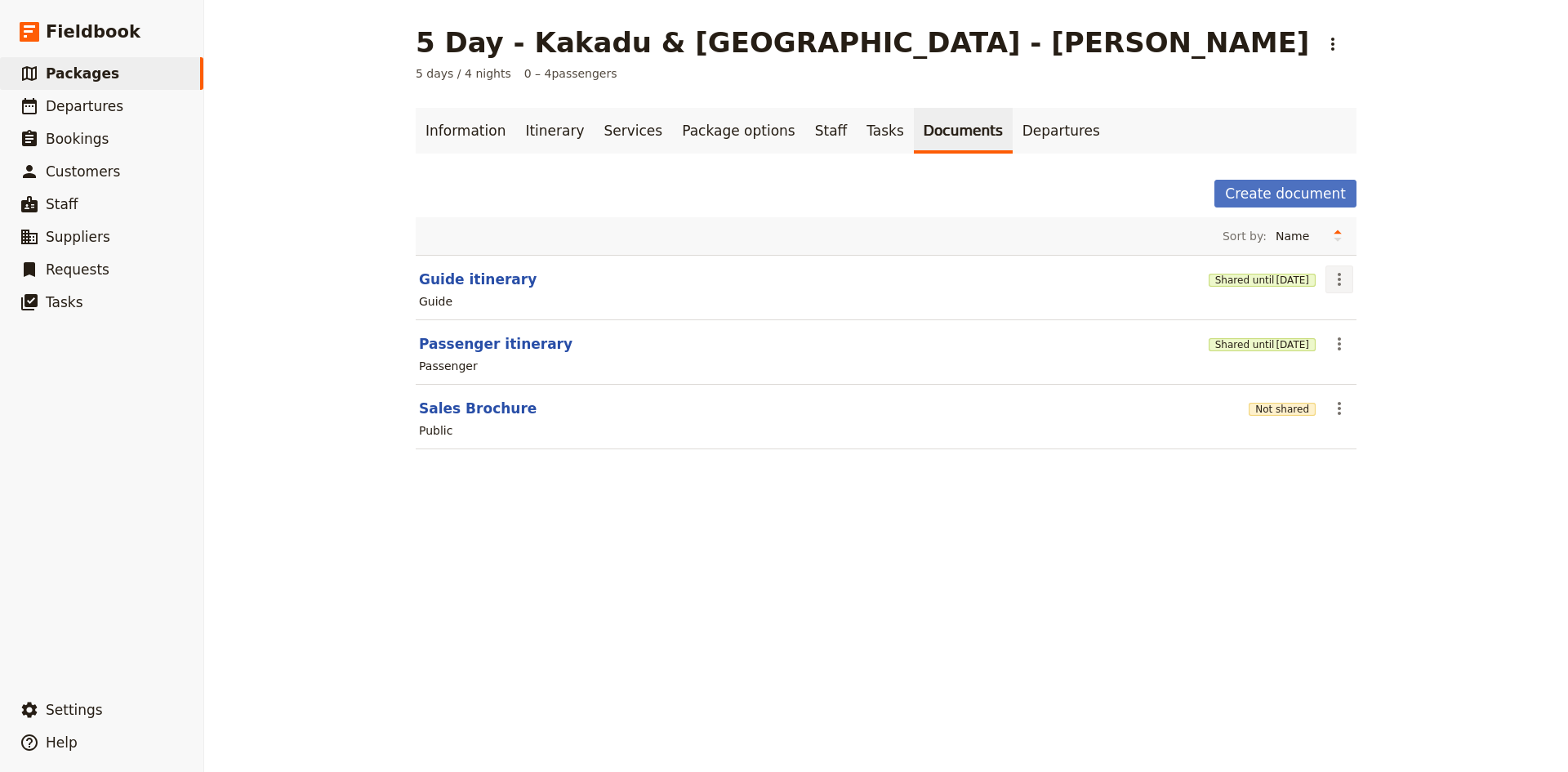
click at [1337, 273] on icon "Actions" at bounding box center [1338, 280] width 3 height 13
click at [1345, 312] on span "Share" at bounding box center [1347, 315] width 33 height 16
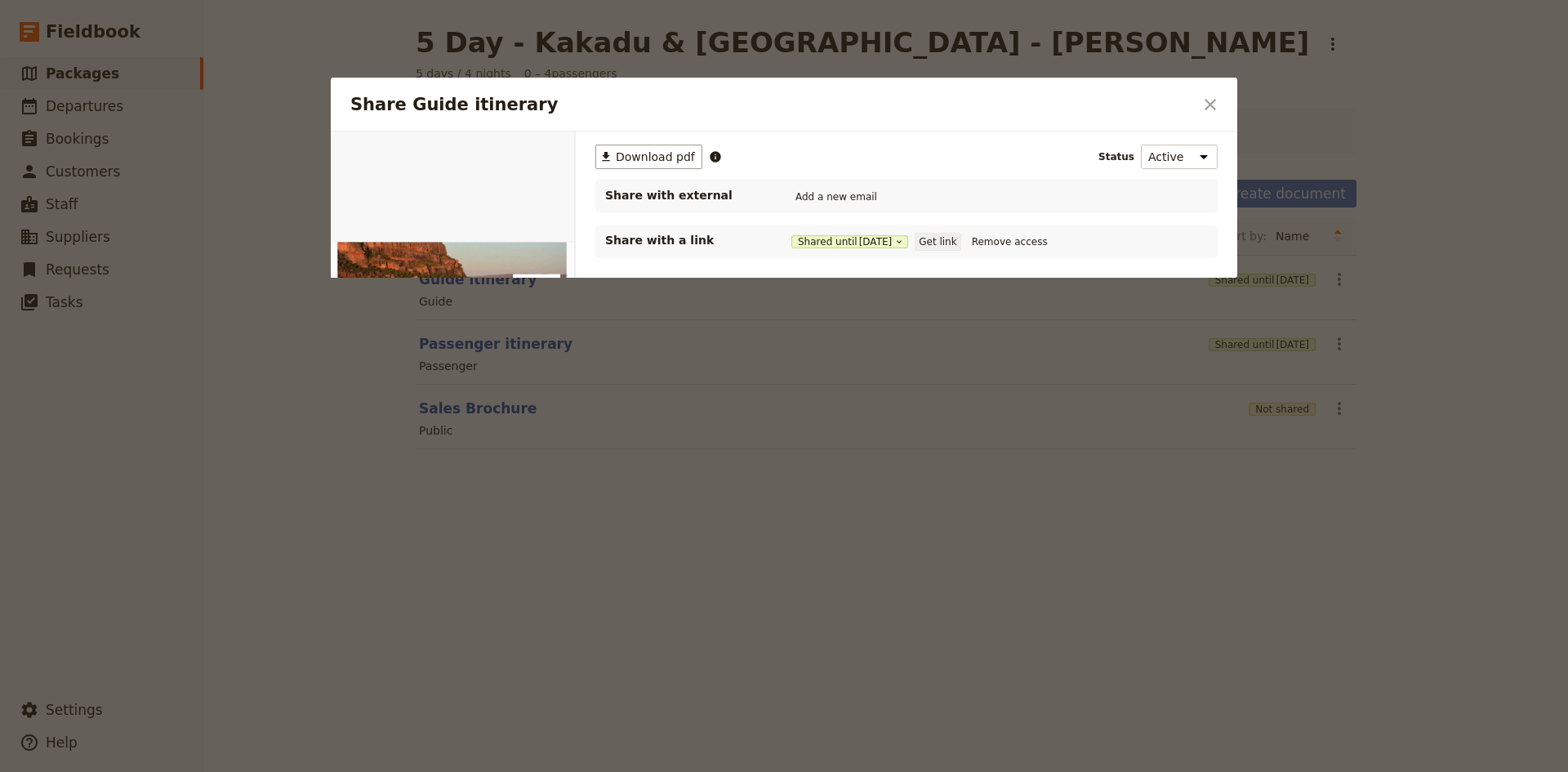
click at [951, 236] on button "Get link" at bounding box center [937, 242] width 46 height 18
click at [1211, 105] on icon "Close dialog" at bounding box center [1211, 105] width 12 height 12
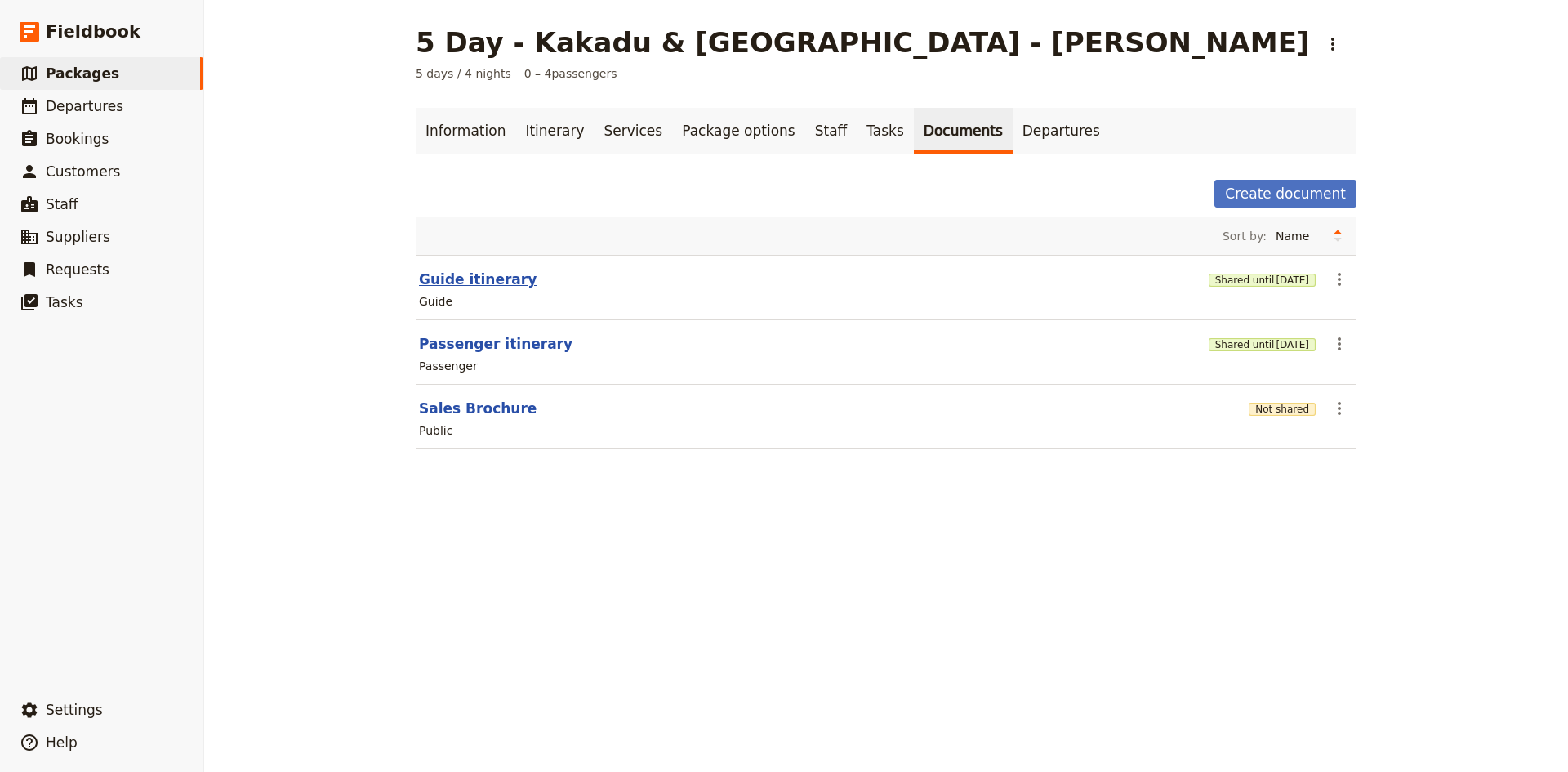
click at [464, 277] on button "Guide itinerary" at bounding box center [477, 279] width 118 height 19
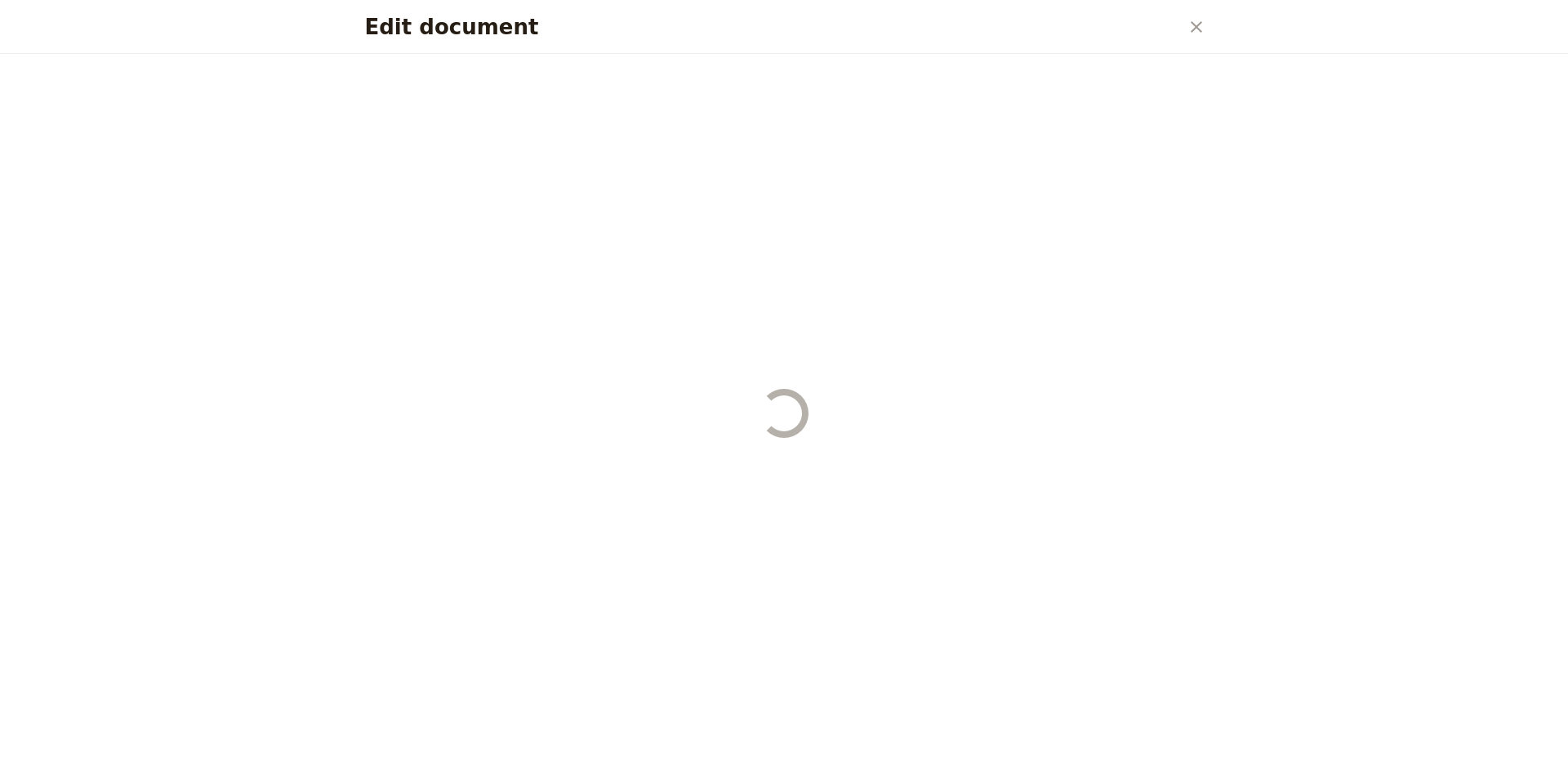
select select "STAFF"
select select "RUN_SHEET"
select select "DEFAULT"
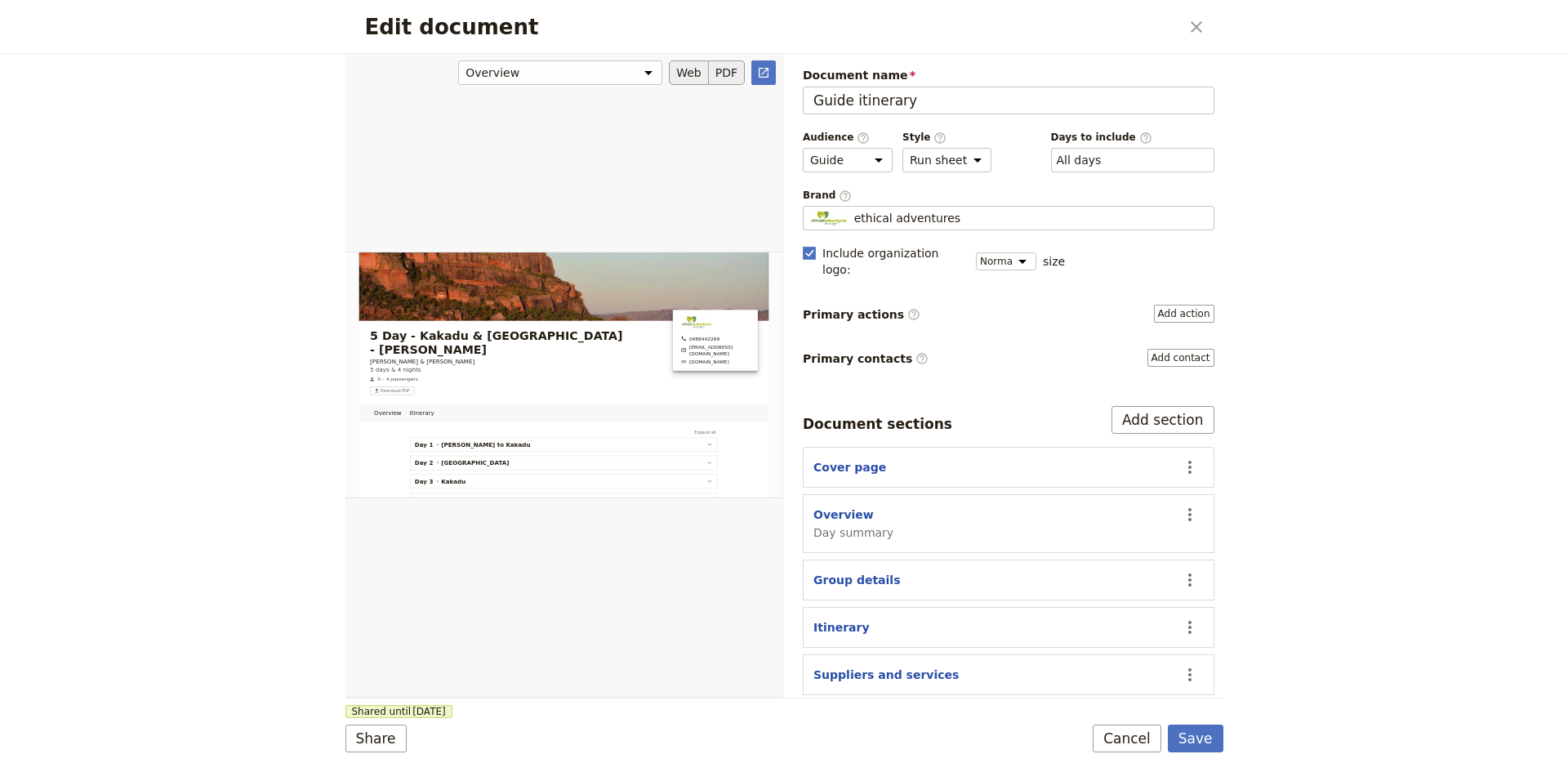
click at [730, 72] on button "PDF" at bounding box center [726, 73] width 35 height 25
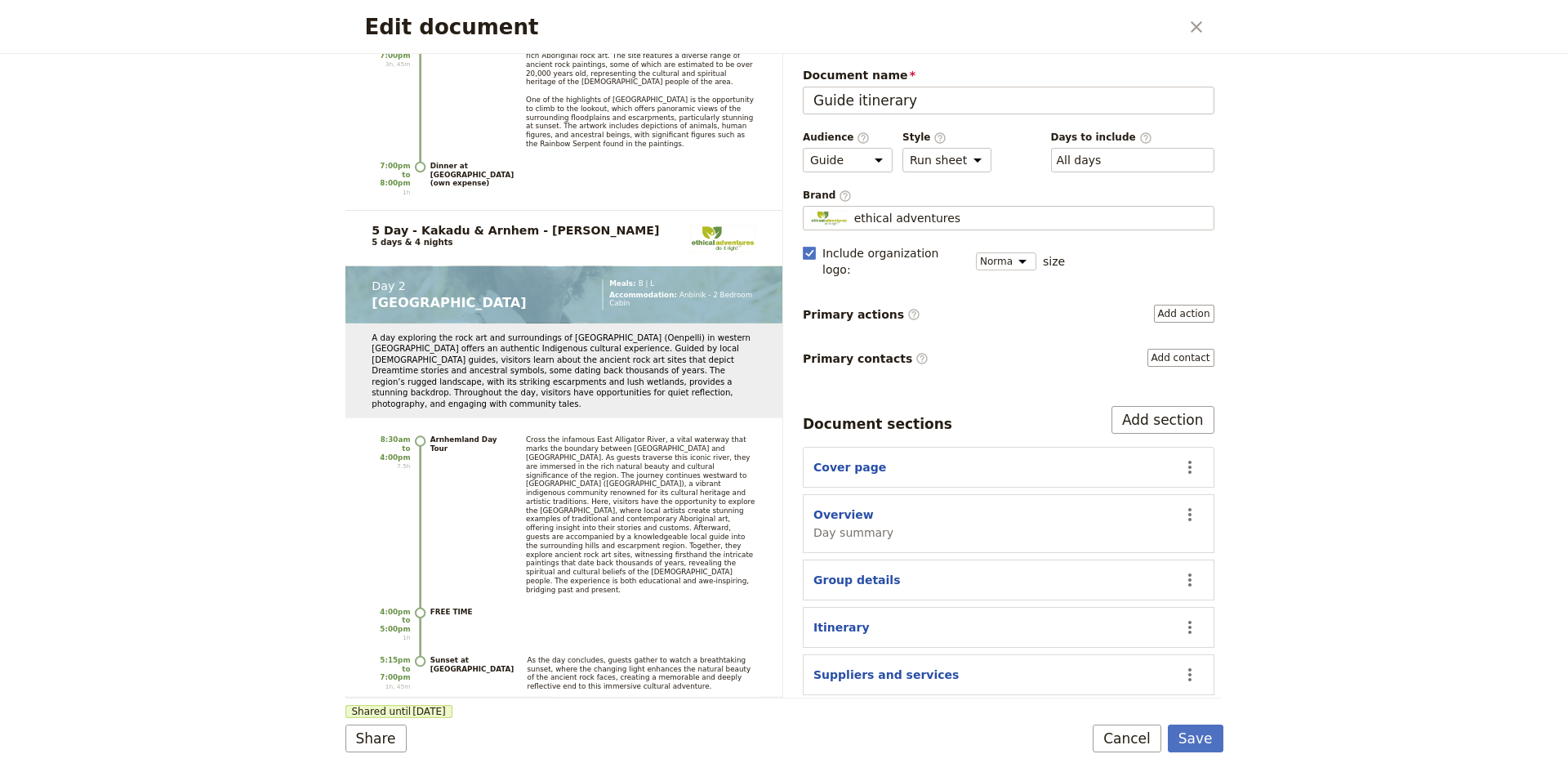
scroll to position [3677, 0]
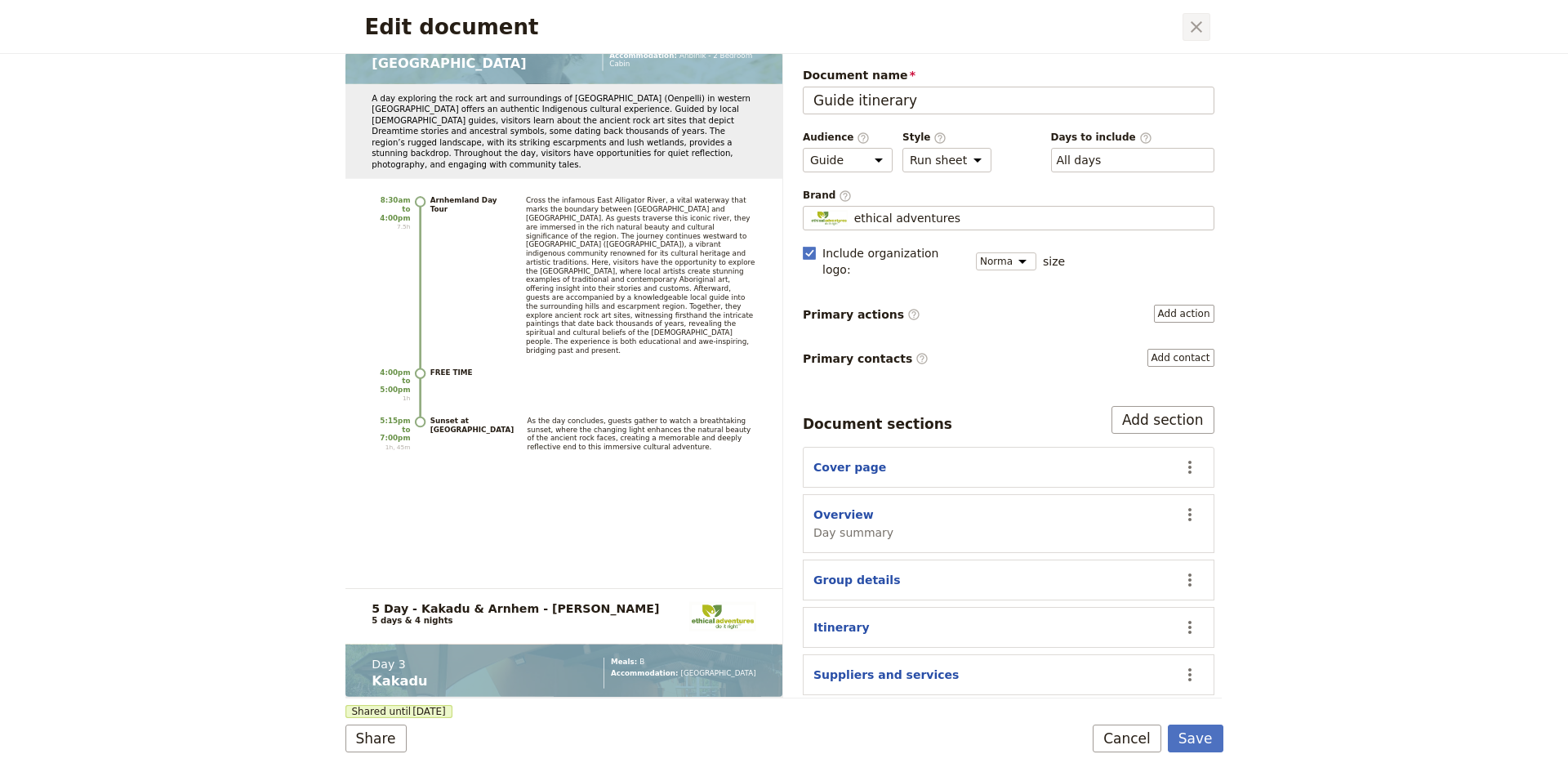
click at [1198, 23] on icon "Close dialog" at bounding box center [1196, 27] width 19 height 19
